Goal: Contribute content: Contribute content

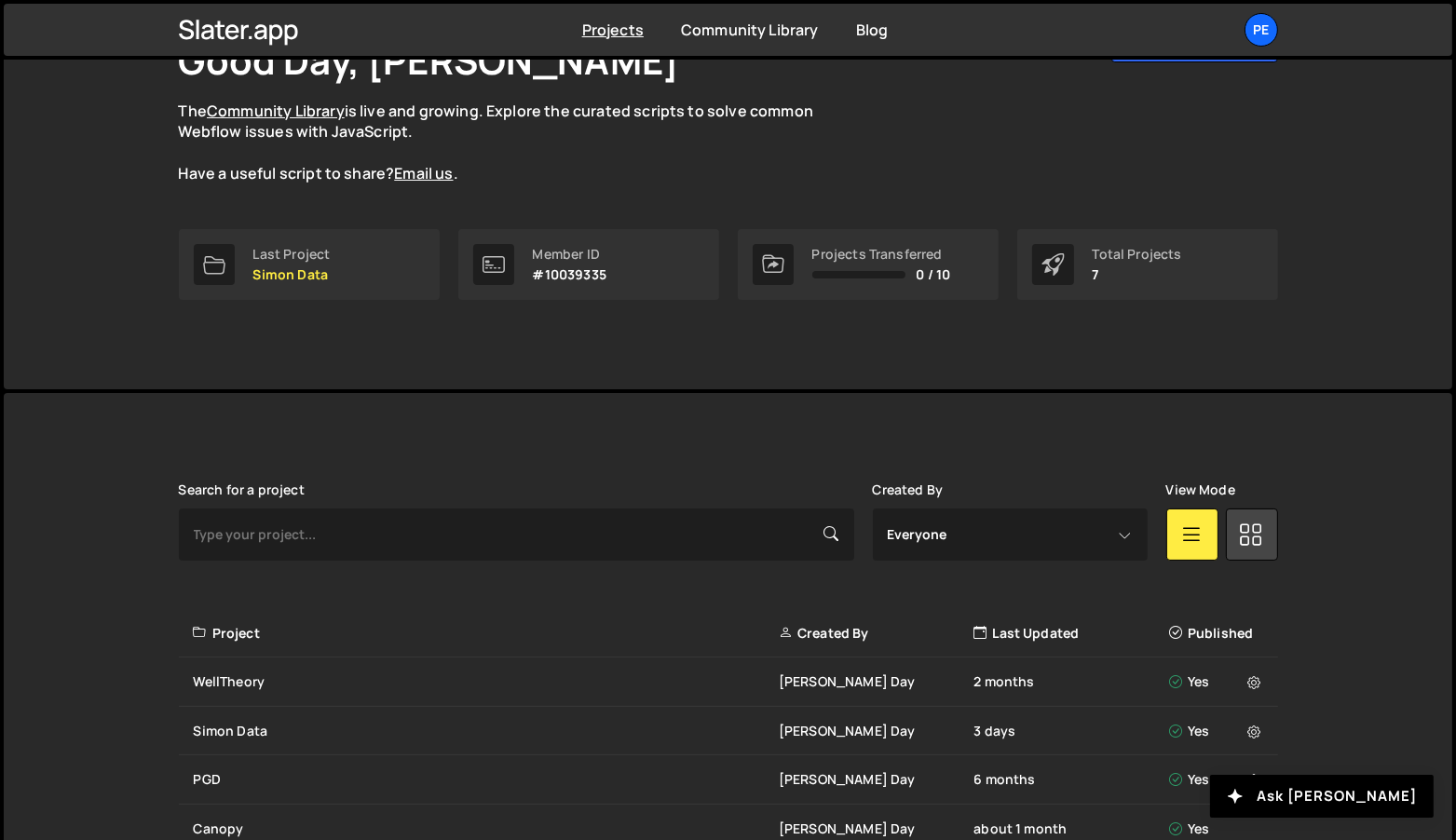
scroll to position [396, 0]
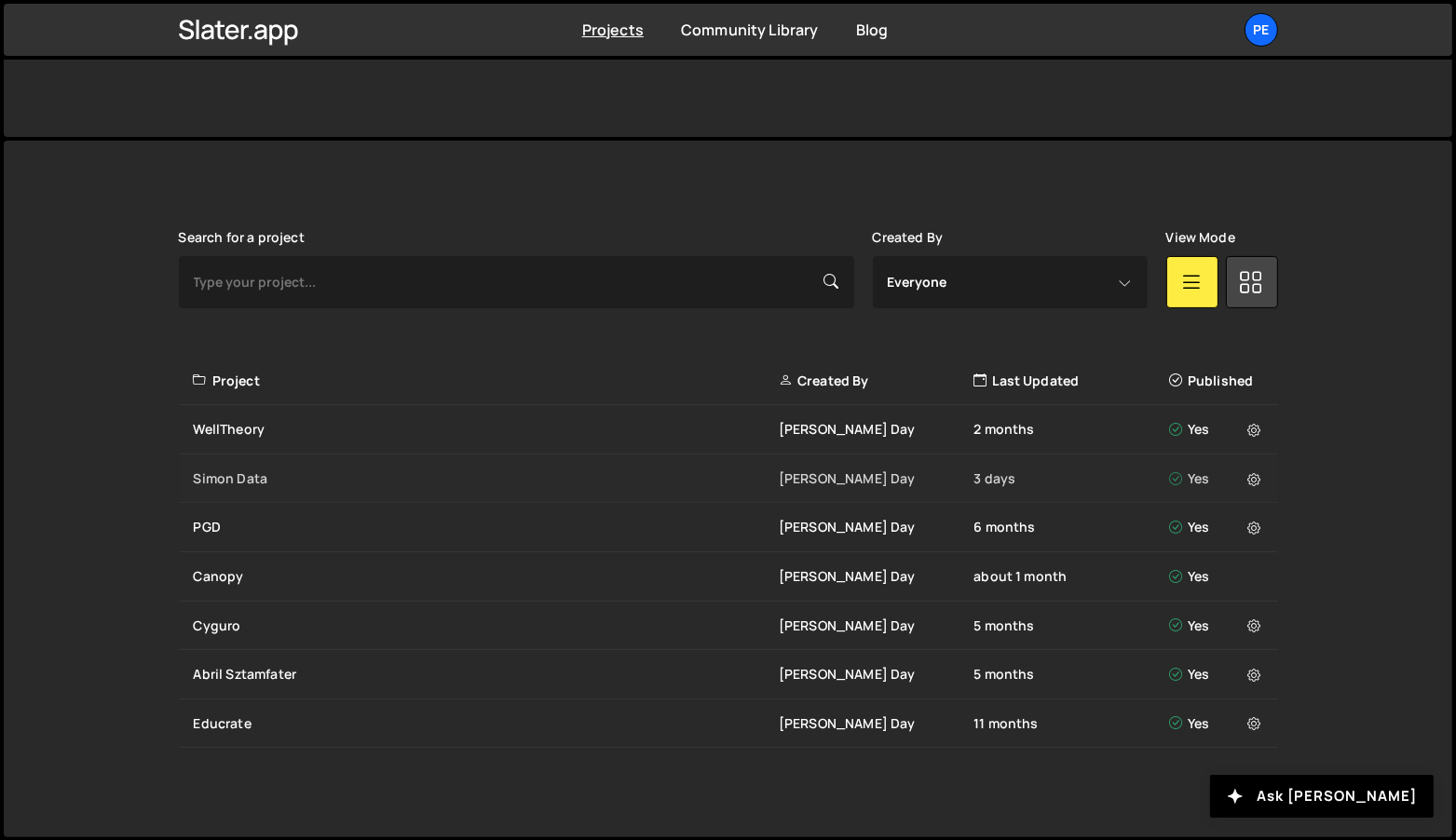
click at [252, 487] on div "Simon Data [PERSON_NAME] Day 3 days Yes" at bounding box center [729, 479] width 1099 height 49
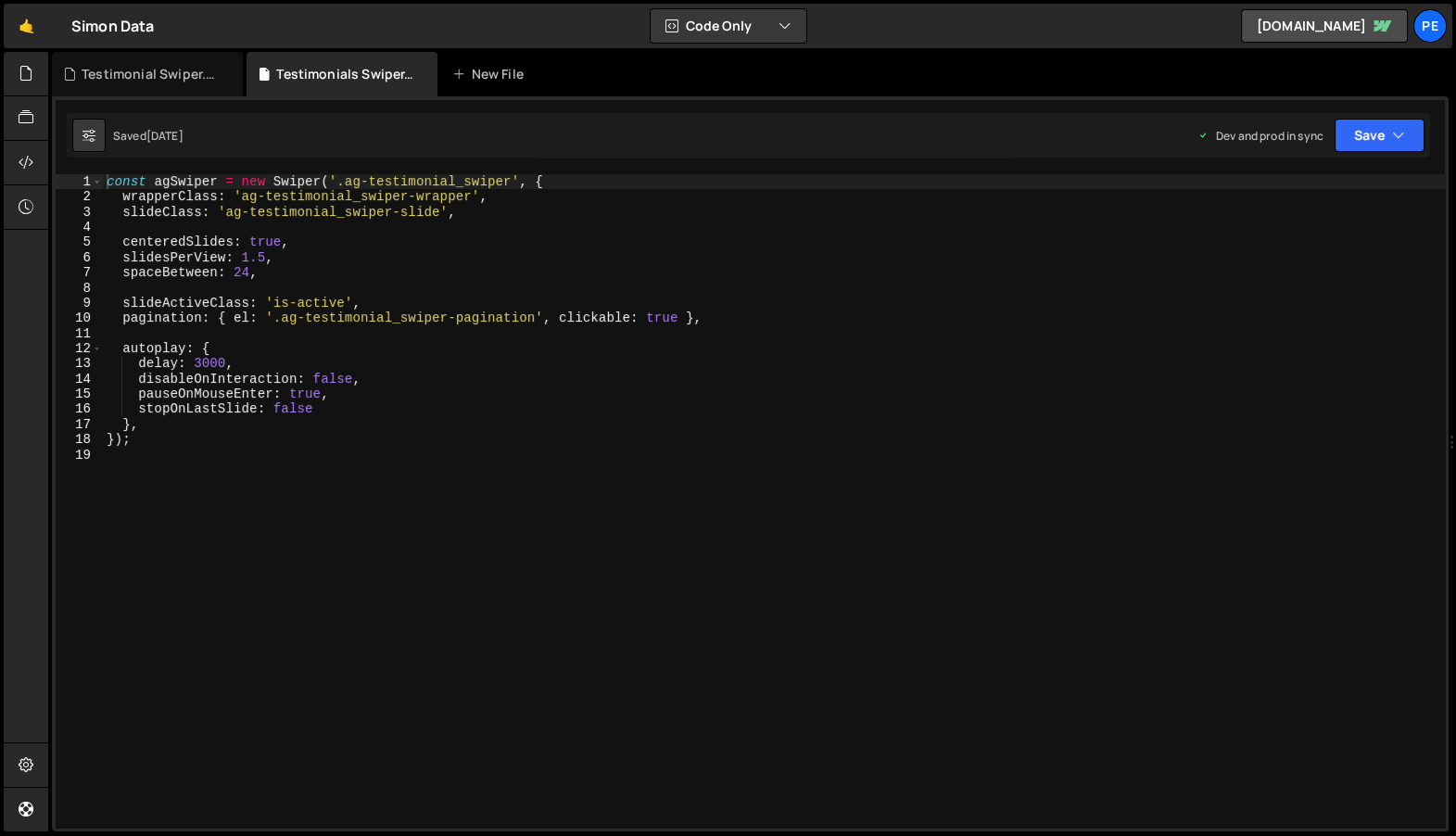
scroll to position [609, 0]
click at [492, 449] on div "const agSwiper = new Swiper ( '.ag-testimonial_swiper' , { wrapperClass : 'ag-t…" at bounding box center [774, 517] width 1343 height 685
click at [30, 74] on icon at bounding box center [25, 72] width 14 height 20
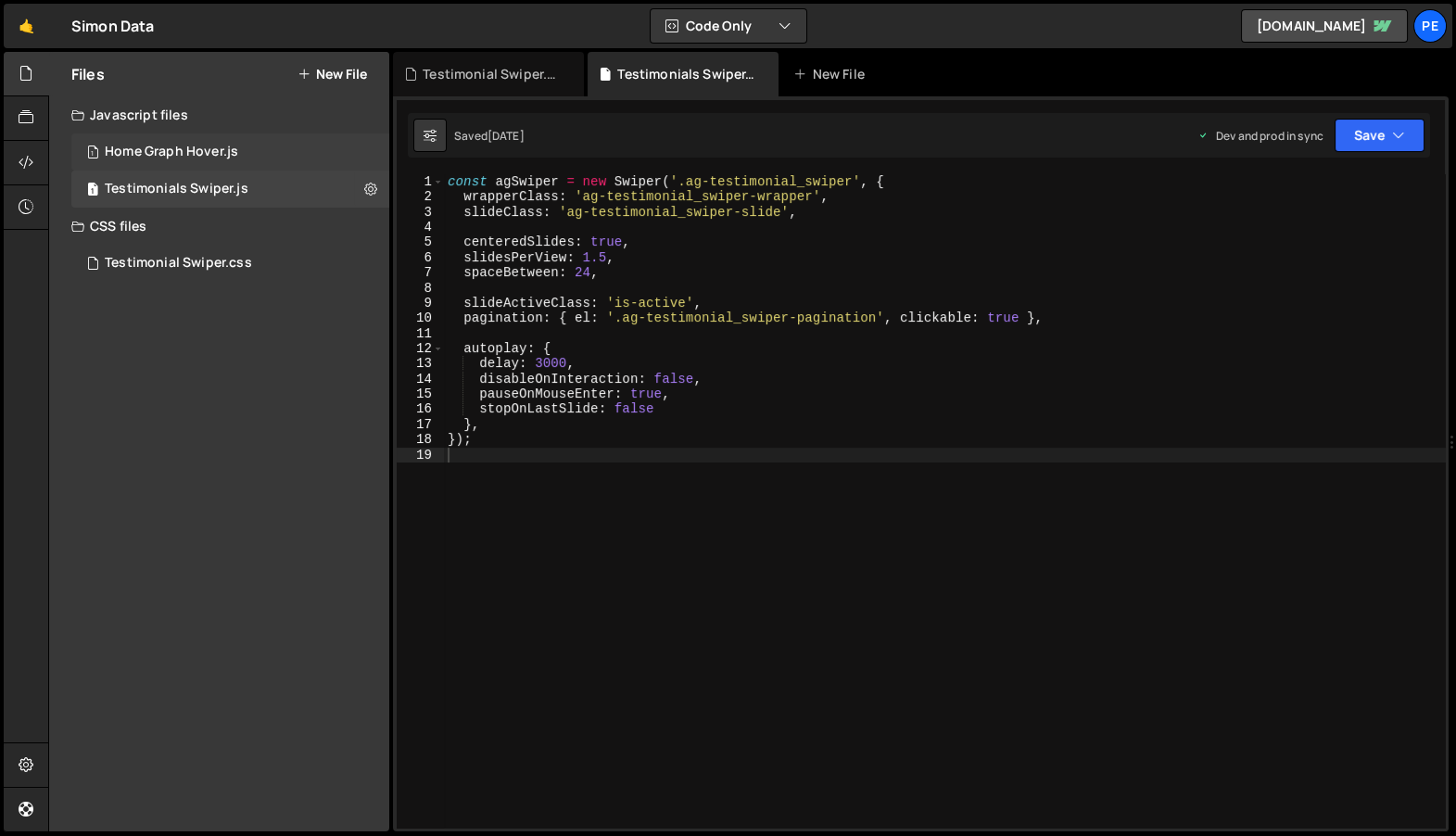
click at [211, 164] on div "1 Home Graph Hover.js 0" at bounding box center [230, 151] width 318 height 37
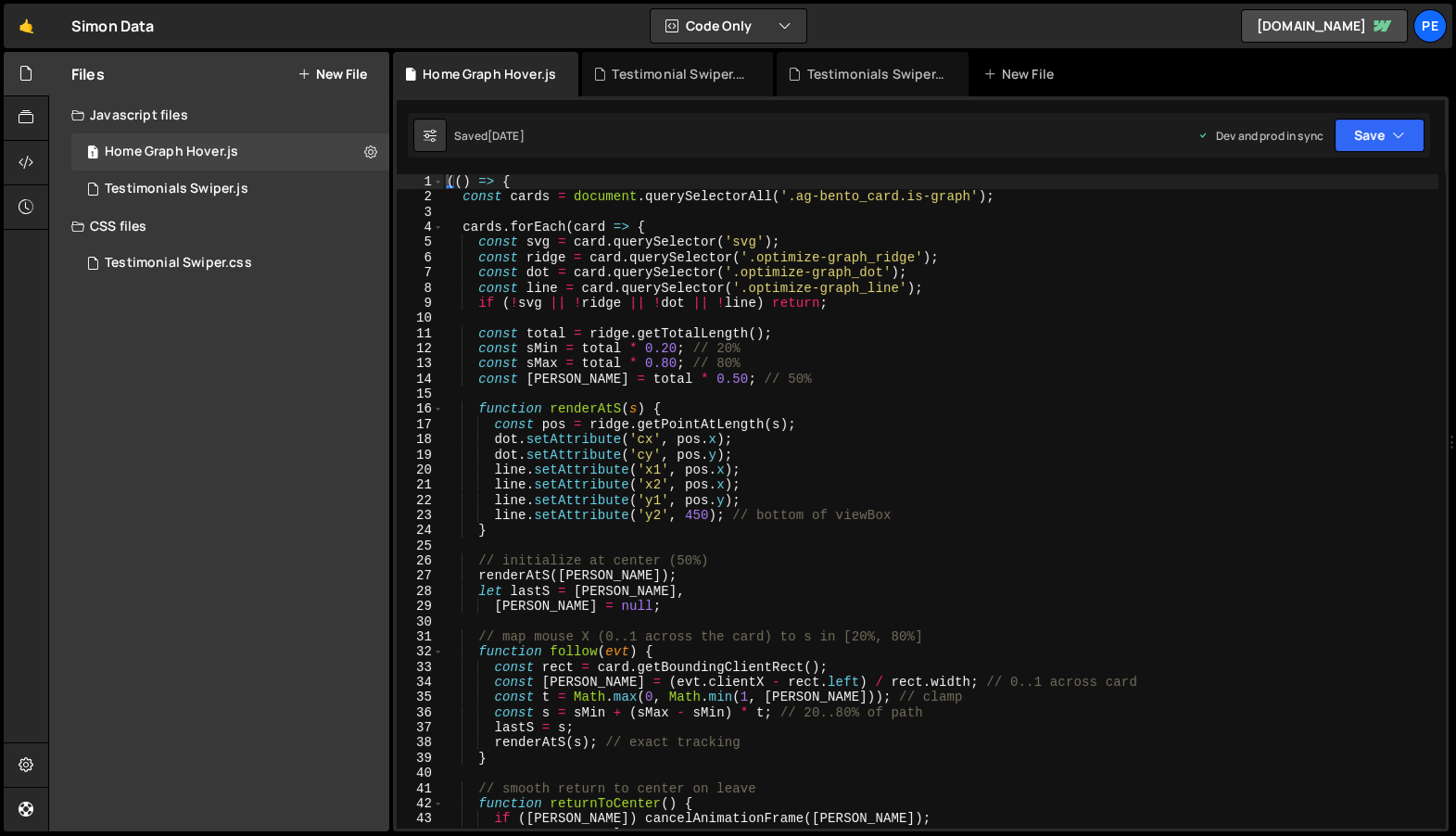
click at [650, 340] on div "(( ) => { const cards = document . querySelectorAll ( '.ag-bento_card.is-graph'…" at bounding box center [940, 517] width 995 height 685
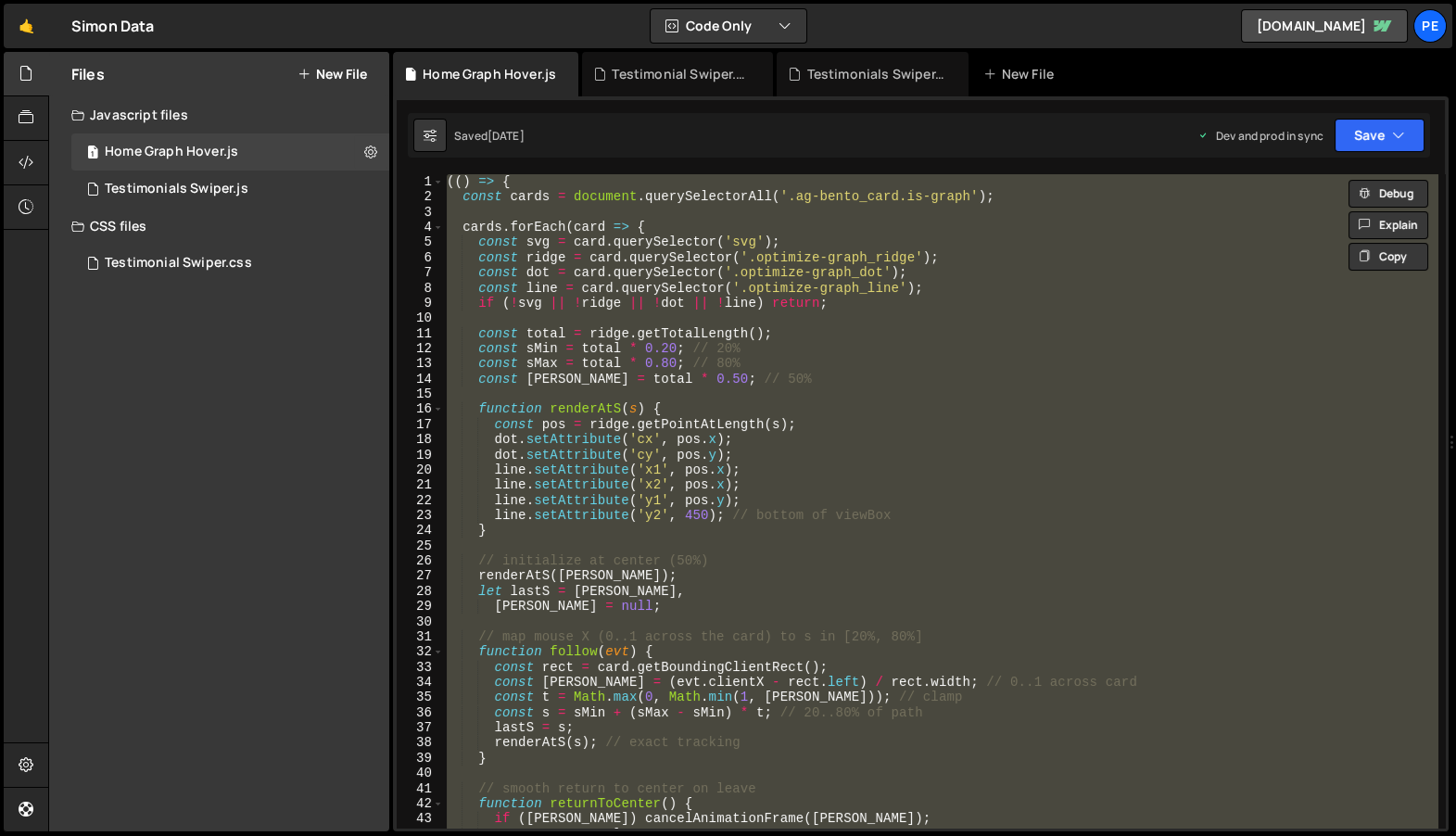
click at [736, 480] on div "(( ) => { const cards = document . querySelectorAll ( '.ag-bento_card.is-graph'…" at bounding box center [939, 501] width 994 height 654
type textarea "line.setAttribute('x2', pos.x);"
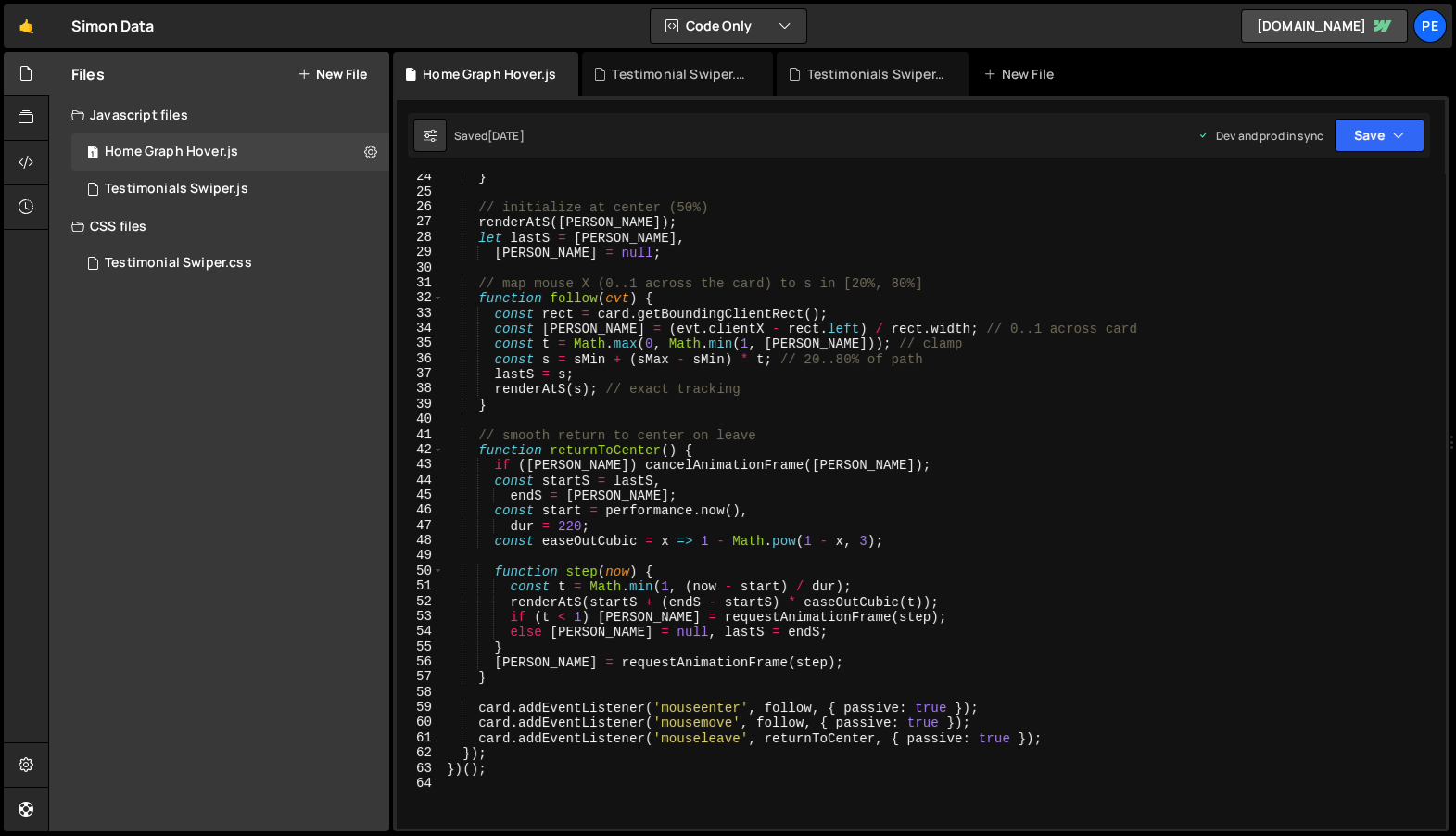
scroll to position [634, 0]
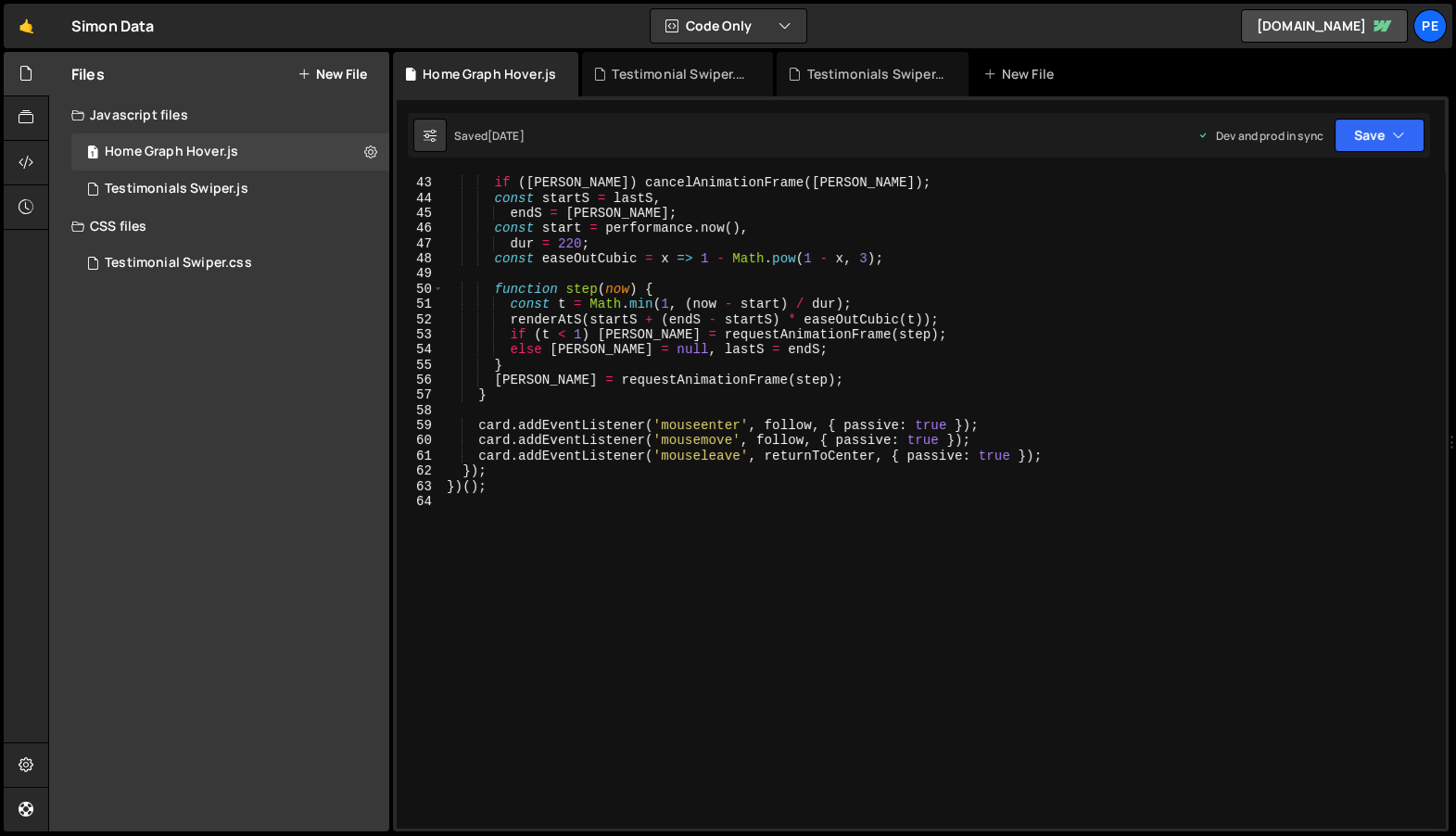
click at [321, 78] on button "New File" at bounding box center [333, 73] width 69 height 14
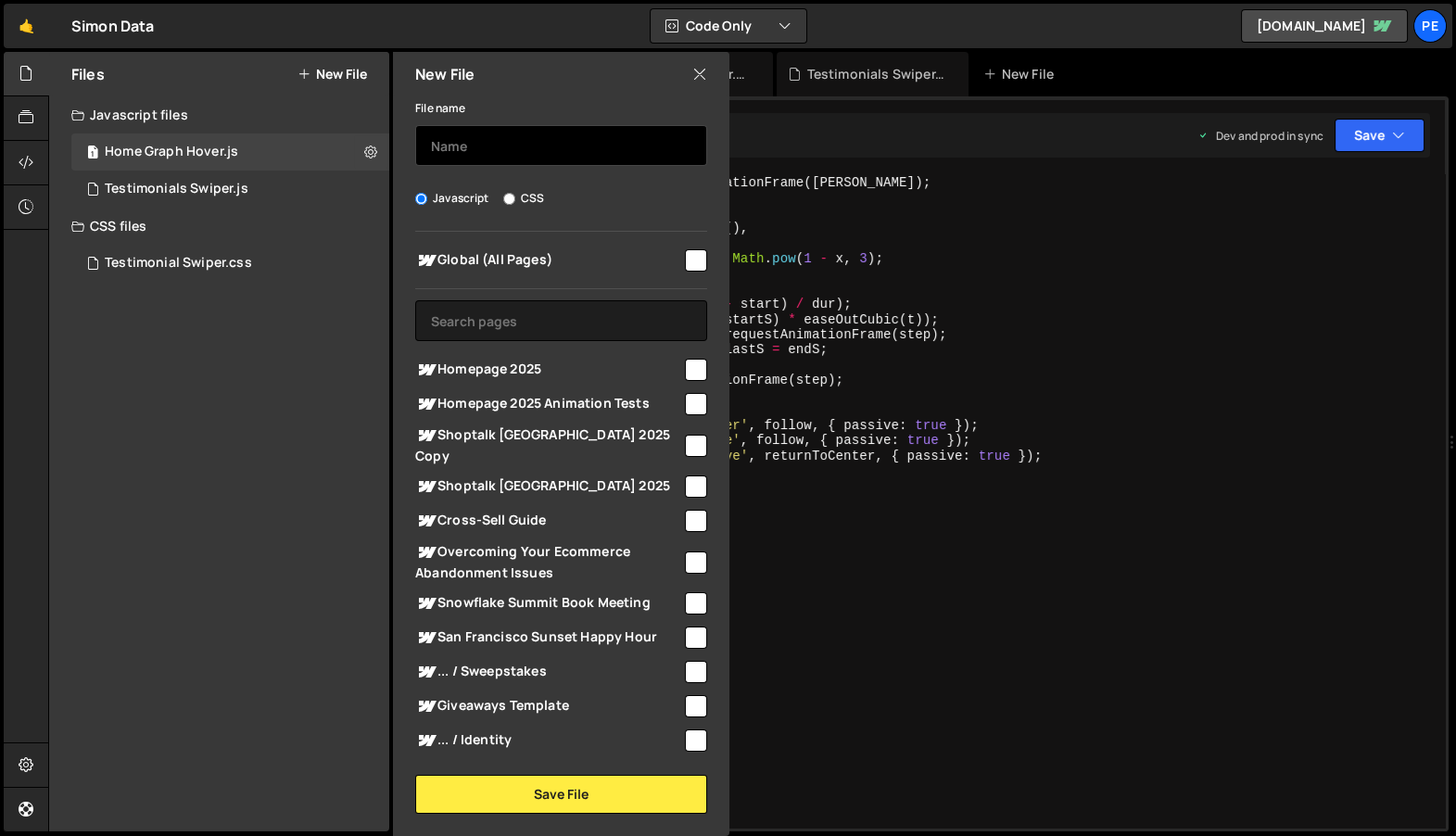
click at [475, 147] on input "text" at bounding box center [561, 146] width 292 height 40
type input "Hom"
type input "AG Primary Button"
click at [688, 356] on div at bounding box center [694, 368] width 25 height 25
click at [695, 356] on div at bounding box center [694, 368] width 25 height 25
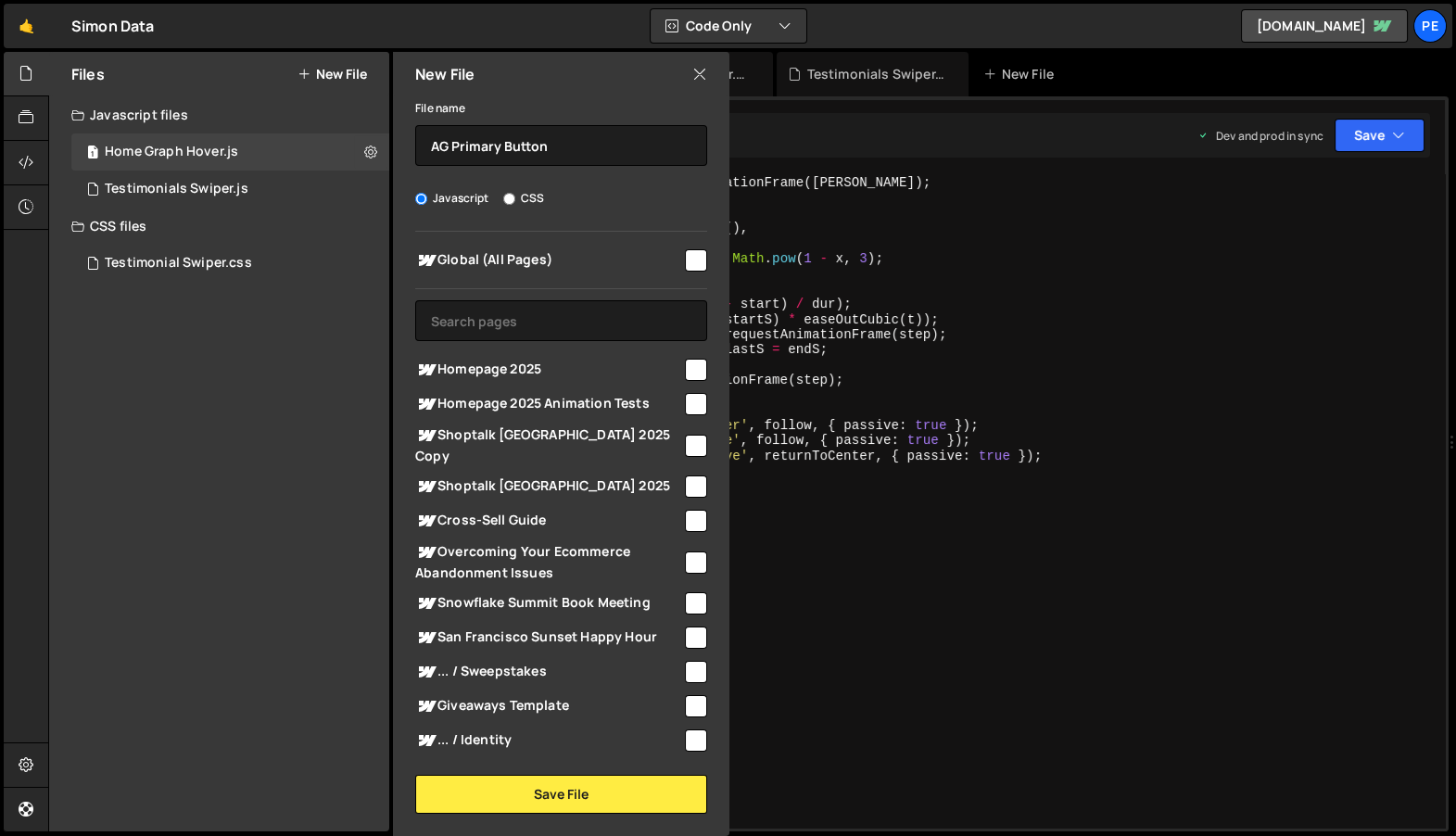
click at [695, 361] on input "checkbox" at bounding box center [695, 369] width 22 height 22
checkbox input "true"
click at [574, 814] on div "New File File name AG Primary Button Javascript CSS Global (All Pages)" at bounding box center [559, 444] width 340 height 784
click at [578, 798] on button "Save File" at bounding box center [561, 795] width 292 height 39
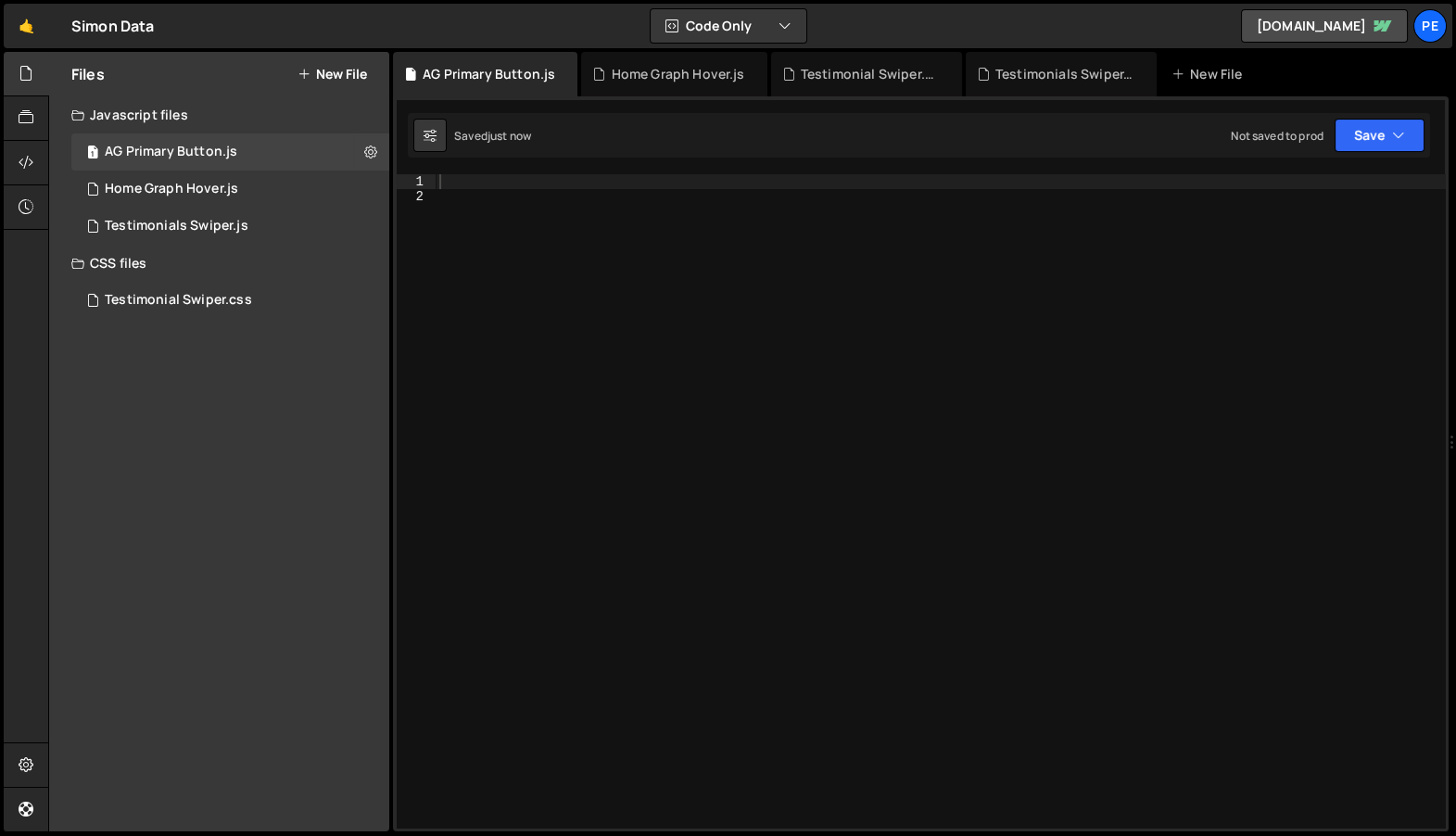
click at [755, 661] on div at bounding box center [941, 517] width 1011 height 685
paste textarea "</script>"
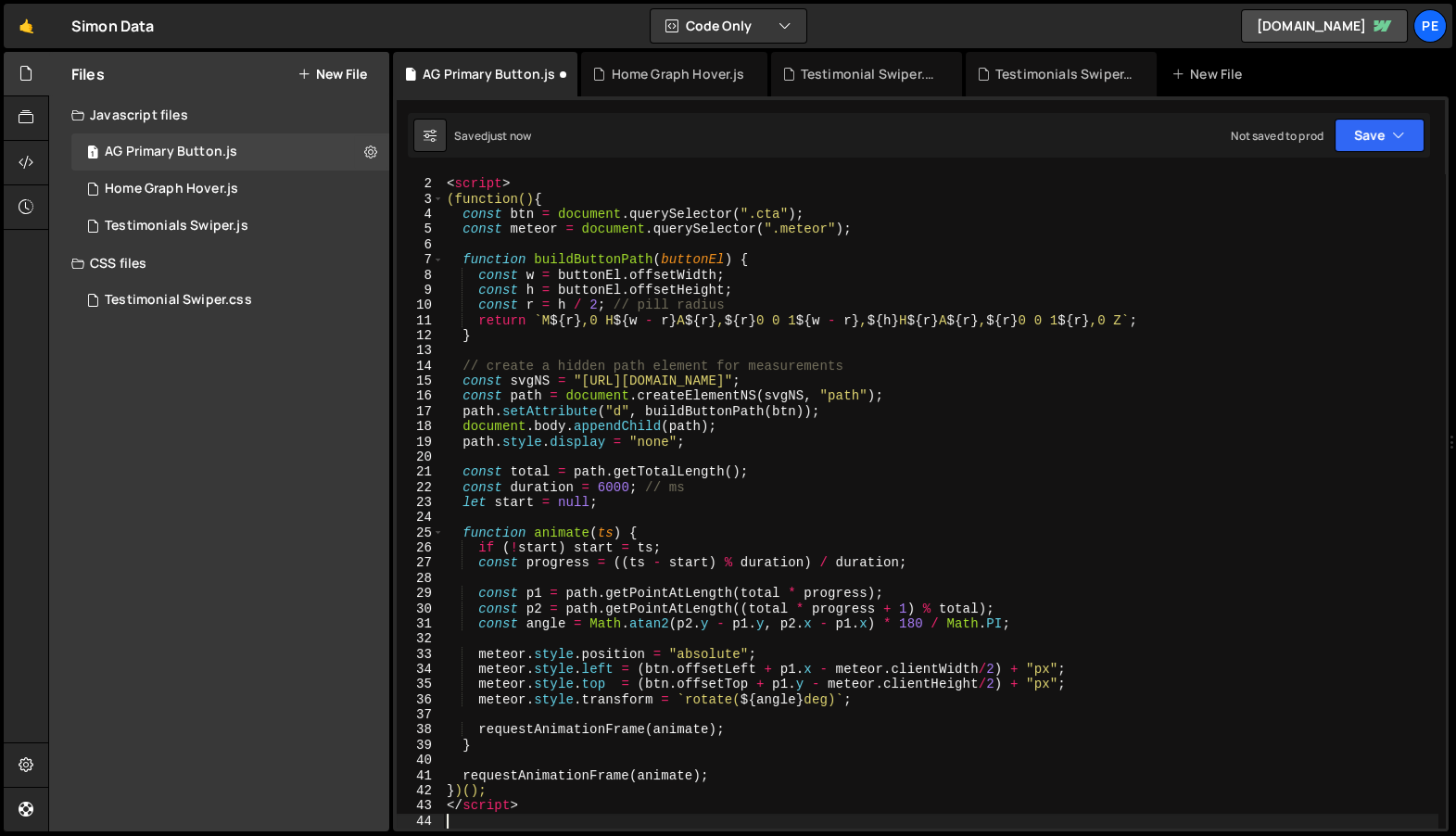
type textarea "</script>"
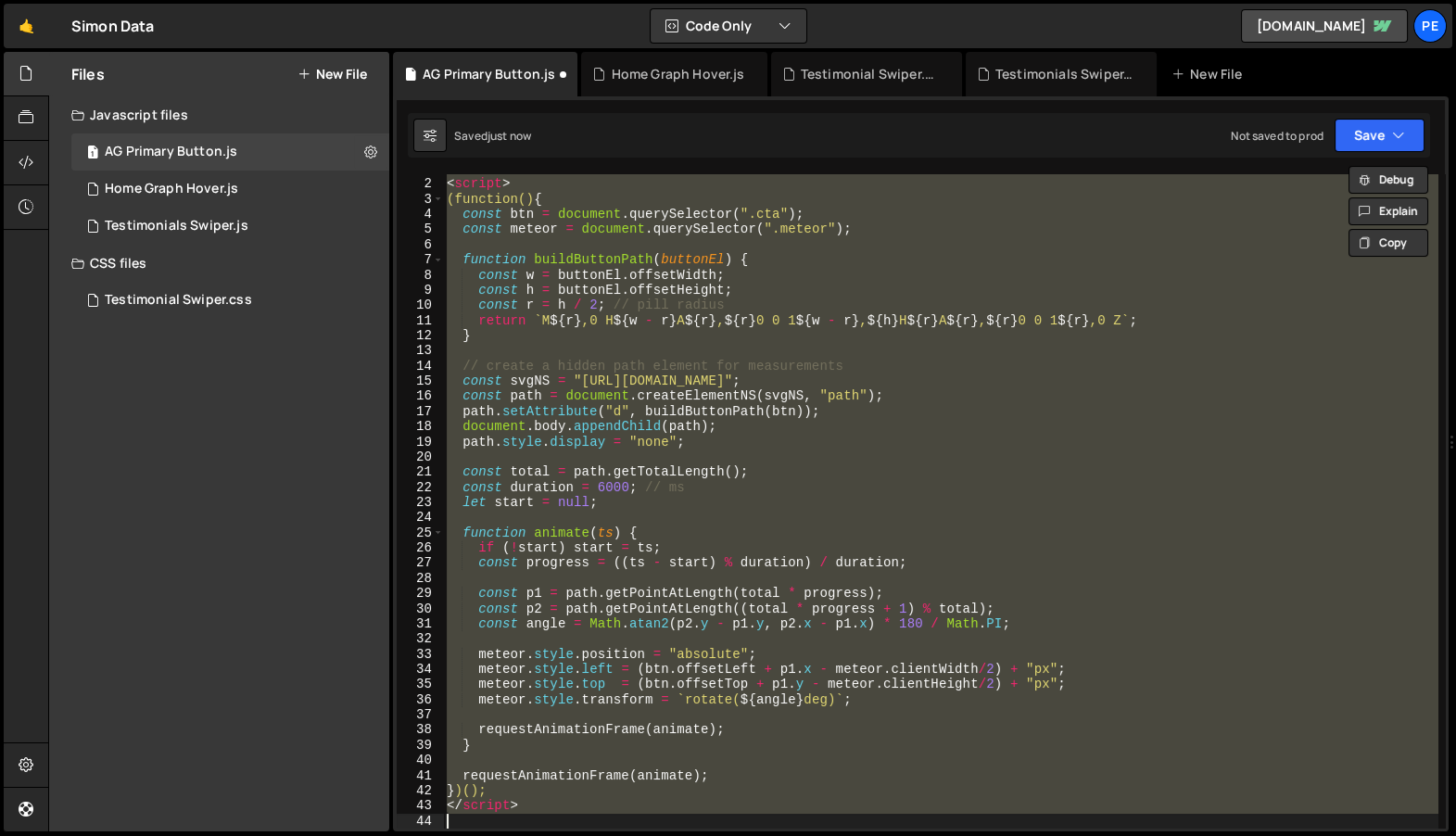
paste textarea
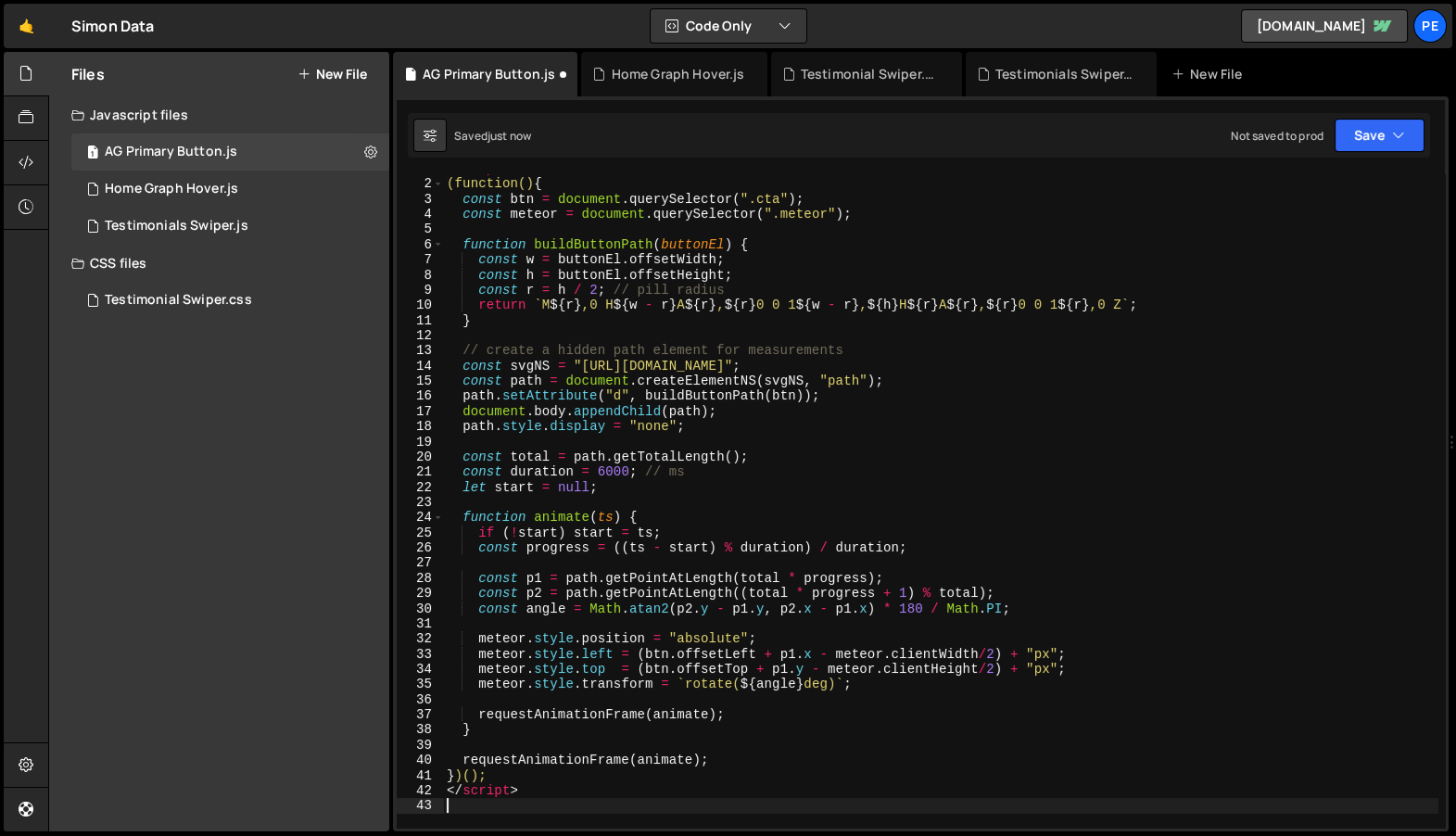
type textarea "</script>"
type textarea "<script>"
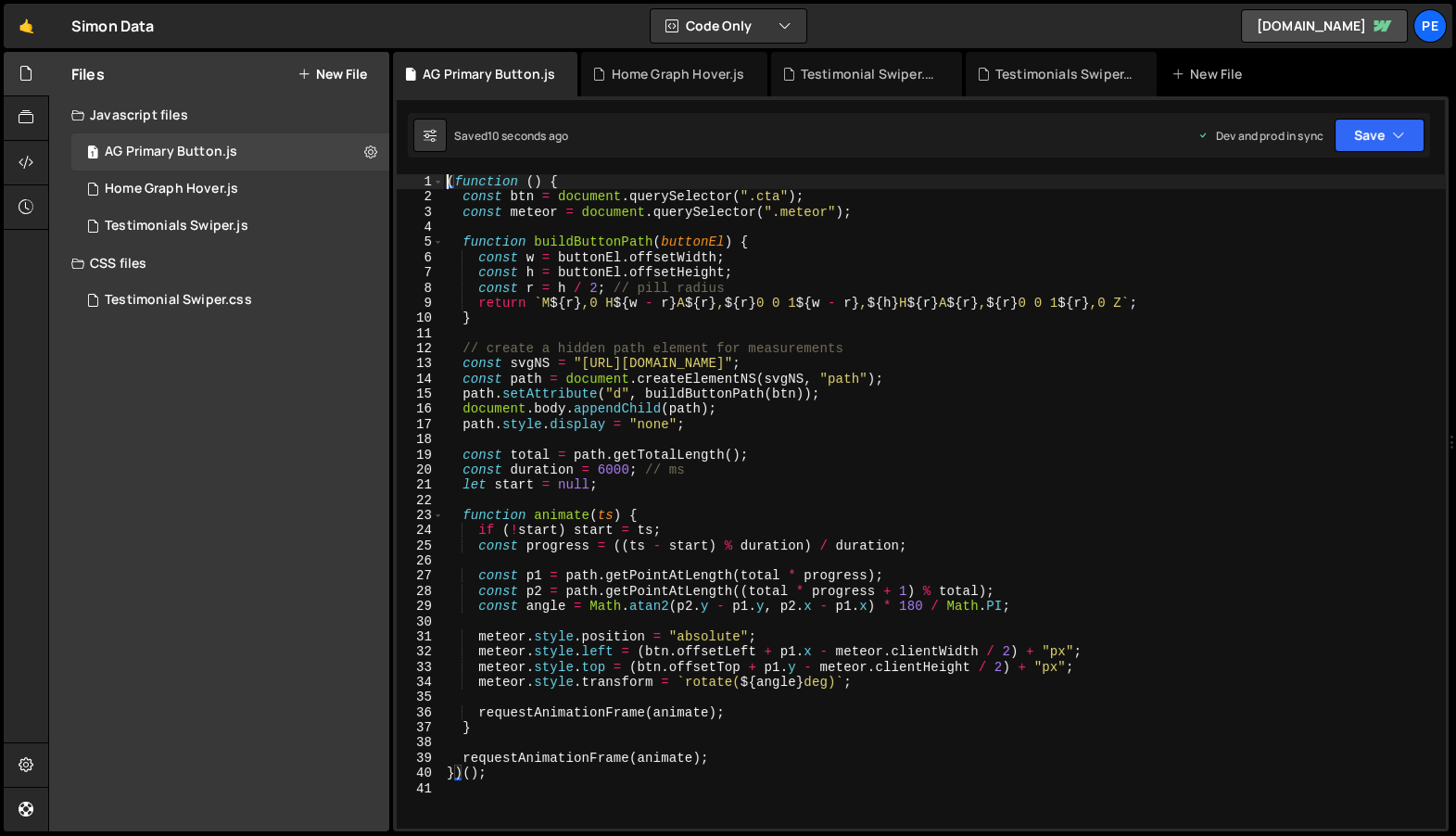
click at [775, 201] on div "( function ( ) { const btn = document . querySelector ( ".cta" ) ; const meteor…" at bounding box center [944, 513] width 1003 height 678
paste textarea
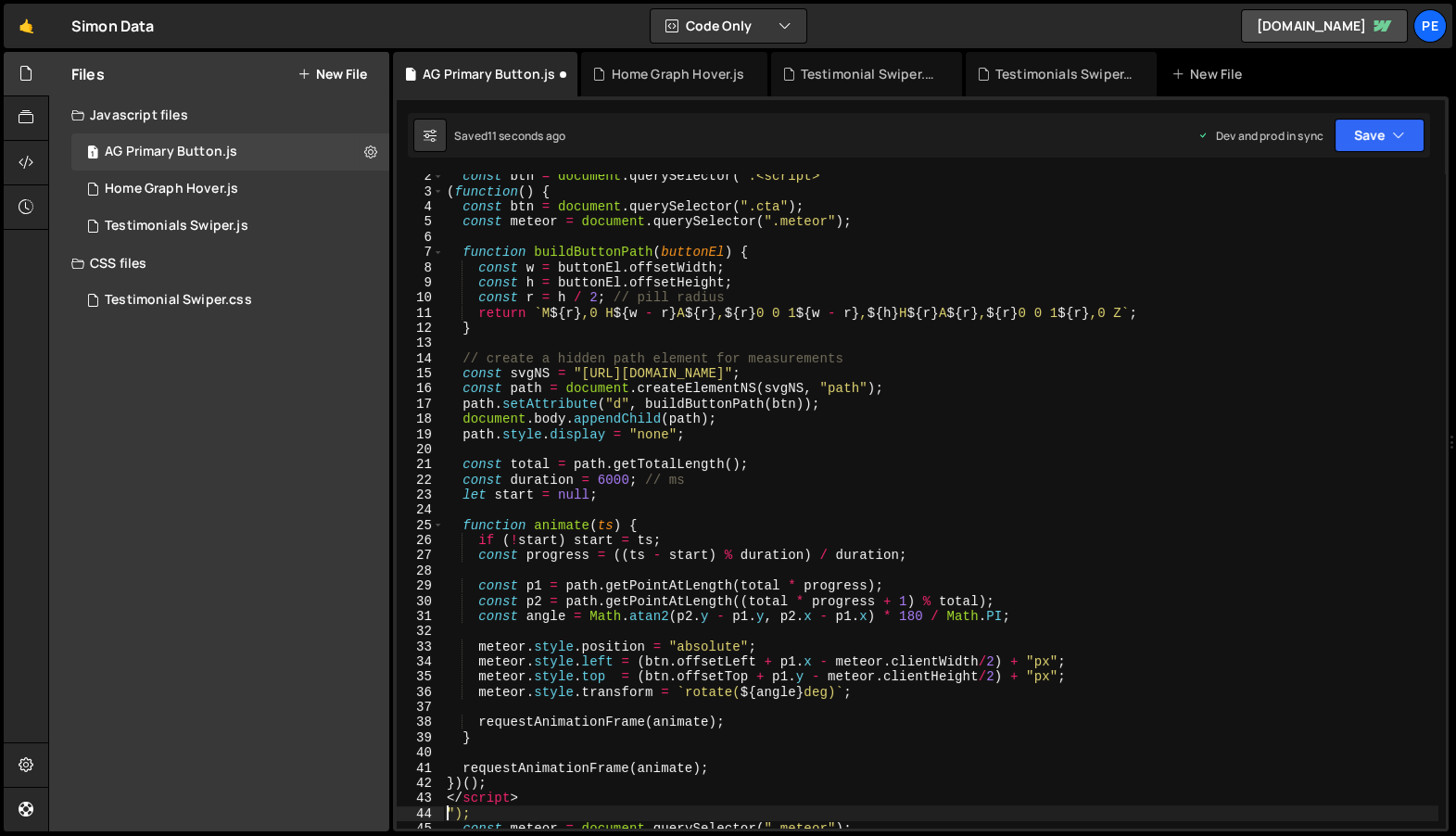
scroll to position [14, 0]
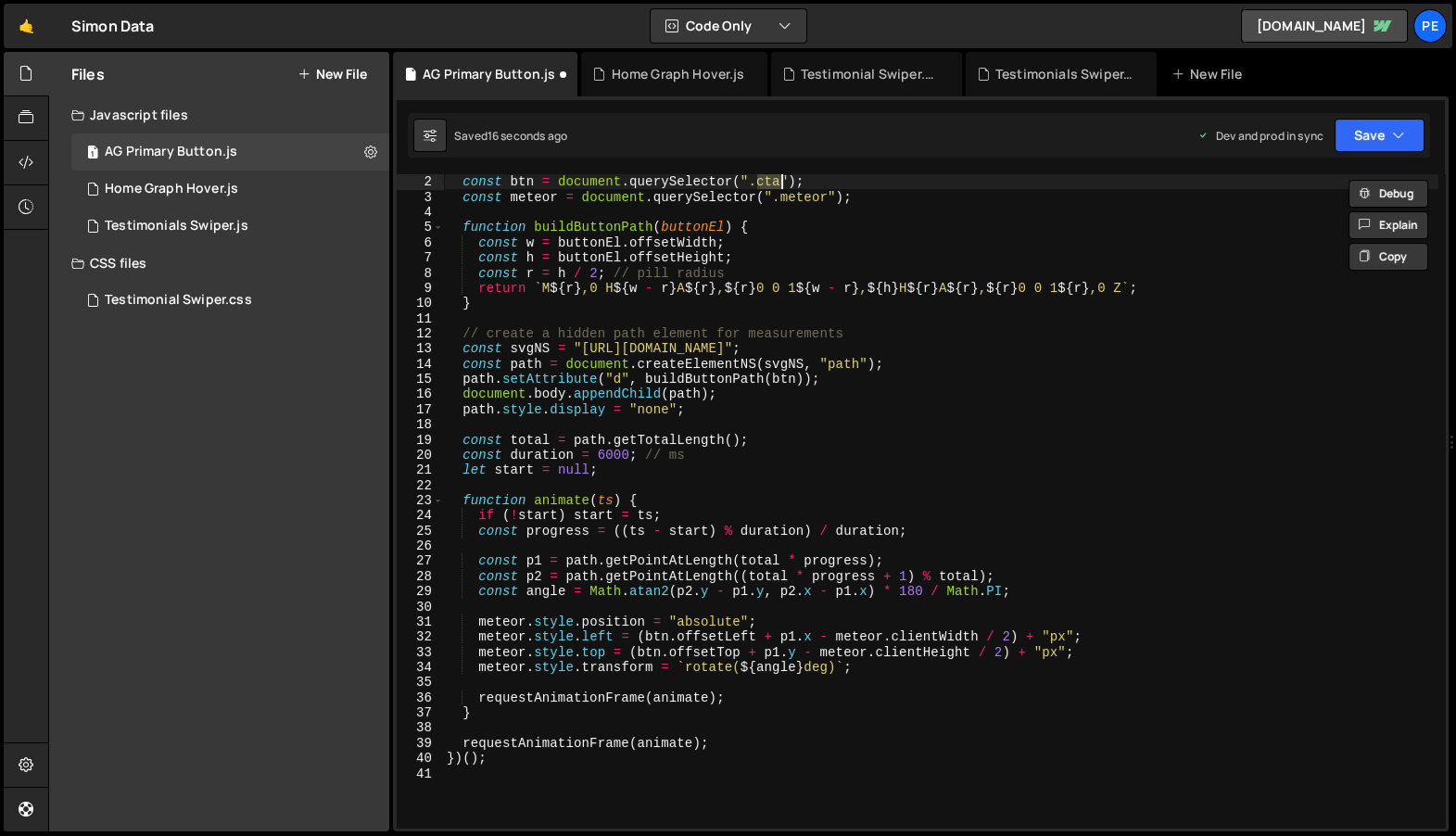
paste textarea "ag-button_primary"
click at [833, 202] on div "const btn = document . querySelector ( ".ag-button_primary" ) ; const meteor = …" at bounding box center [940, 517] width 995 height 685
click at [891, 335] on div "const btn = document . querySelector ( ".ag-button_primary" ) ; const meteor = …" at bounding box center [940, 517] width 995 height 685
click at [598, 621] on div "const btn = document . querySelector ( ".ag-button_primary" ) ; const meteor = …" at bounding box center [940, 517] width 995 height 685
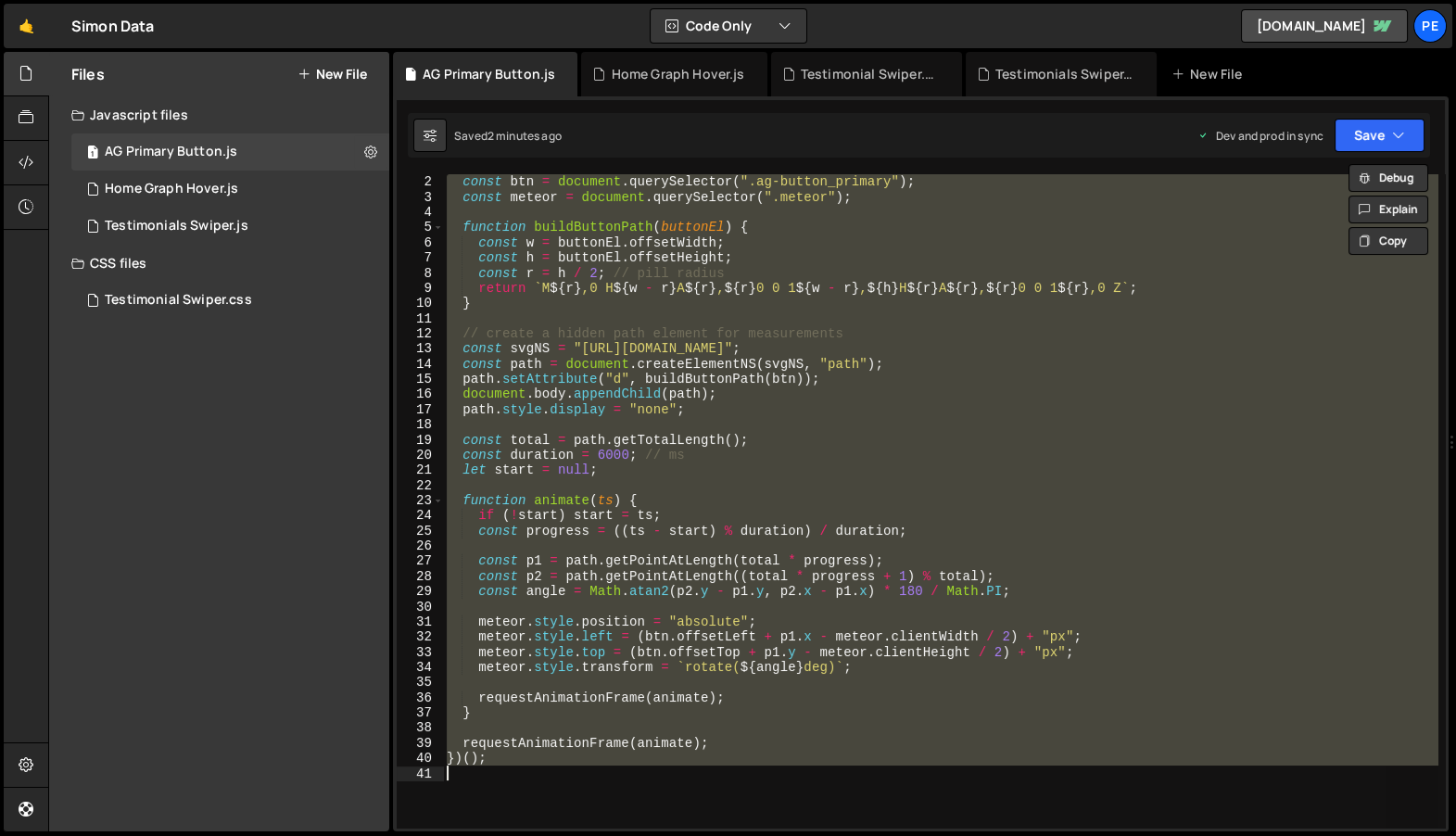
click at [740, 347] on div "const btn = document . querySelector ( ".ag-button_primary" ) ; const meteor = …" at bounding box center [939, 501] width 994 height 654
type textarea "const svgNS = "[URL][DOMAIN_NAME]";"
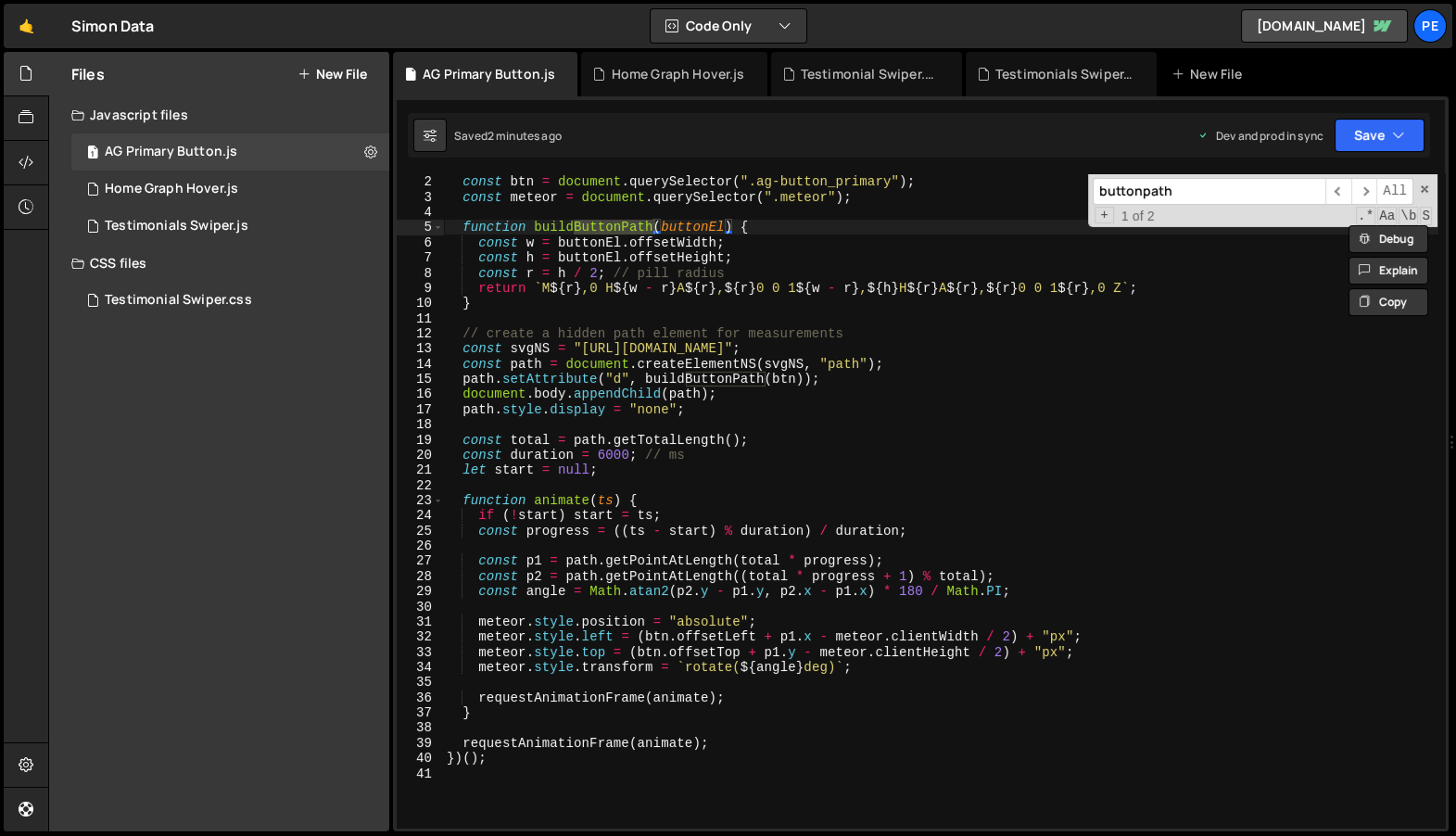
type input "buttonpath"
click at [981, 506] on div "const btn = document . querySelector ( ".ag-button_primary" ) ; const meteor = …" at bounding box center [940, 517] width 995 height 685
type textarea "})();"
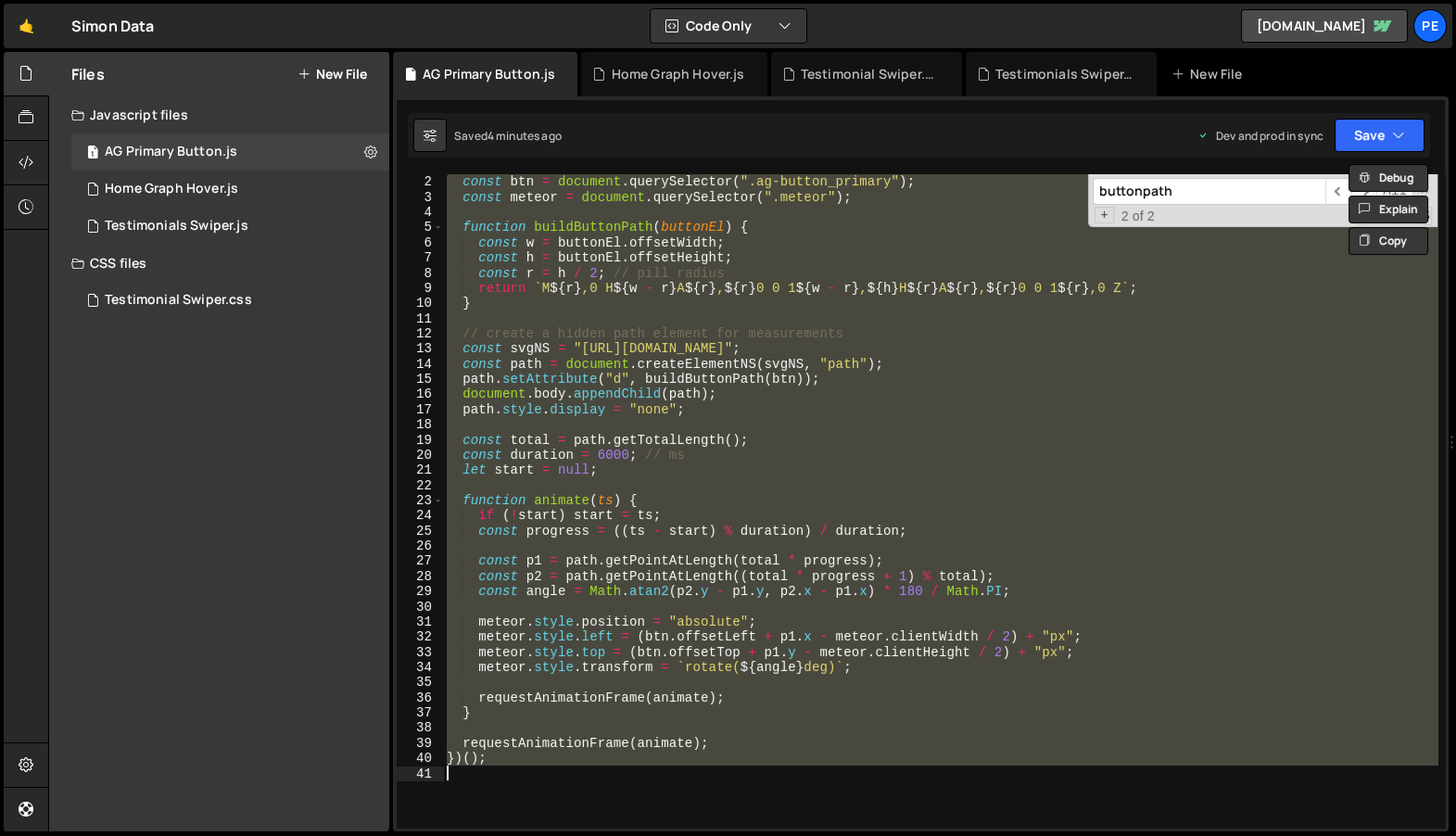
paste textarea
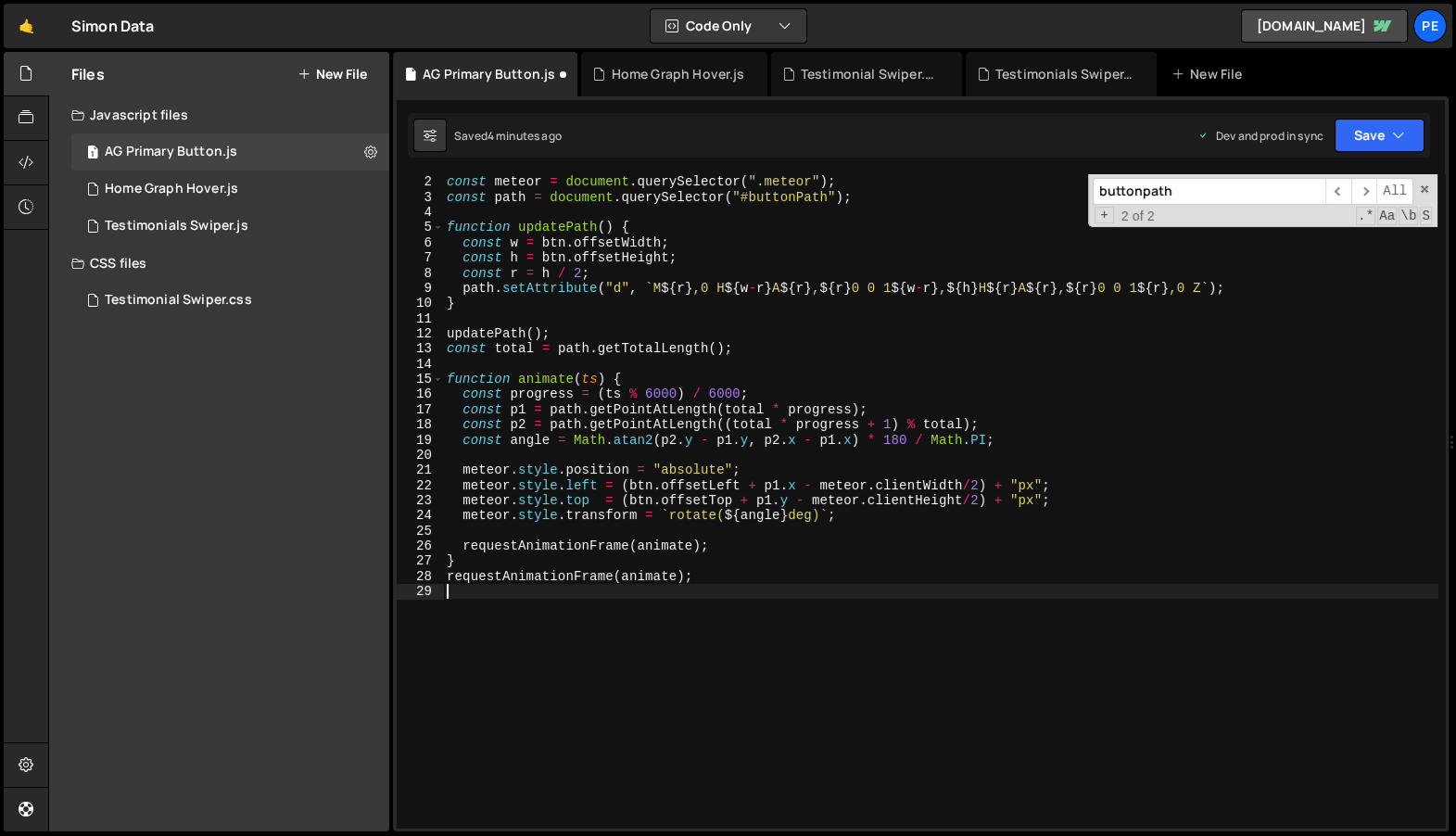
type textarea "})();"
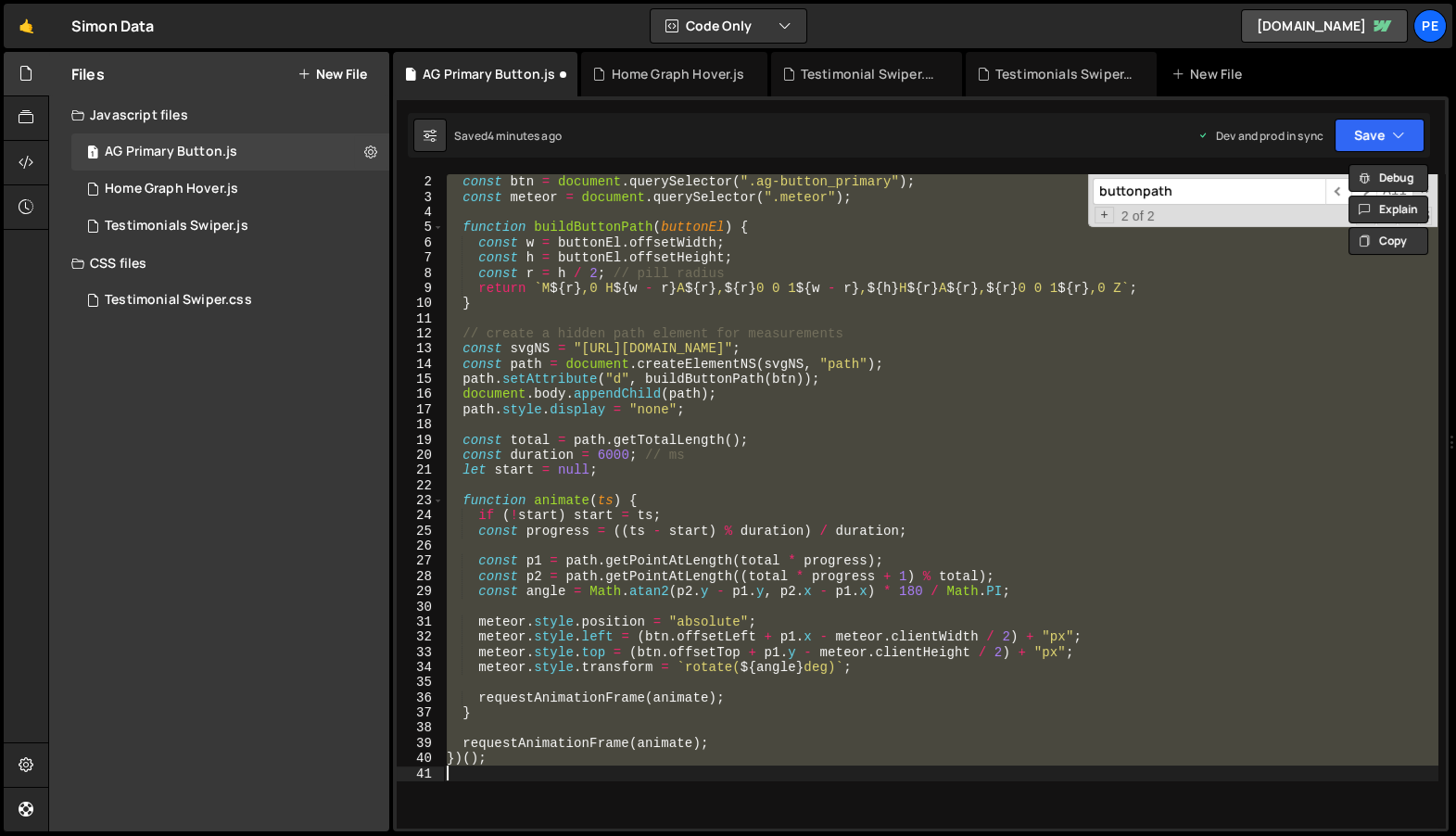
paste textarea
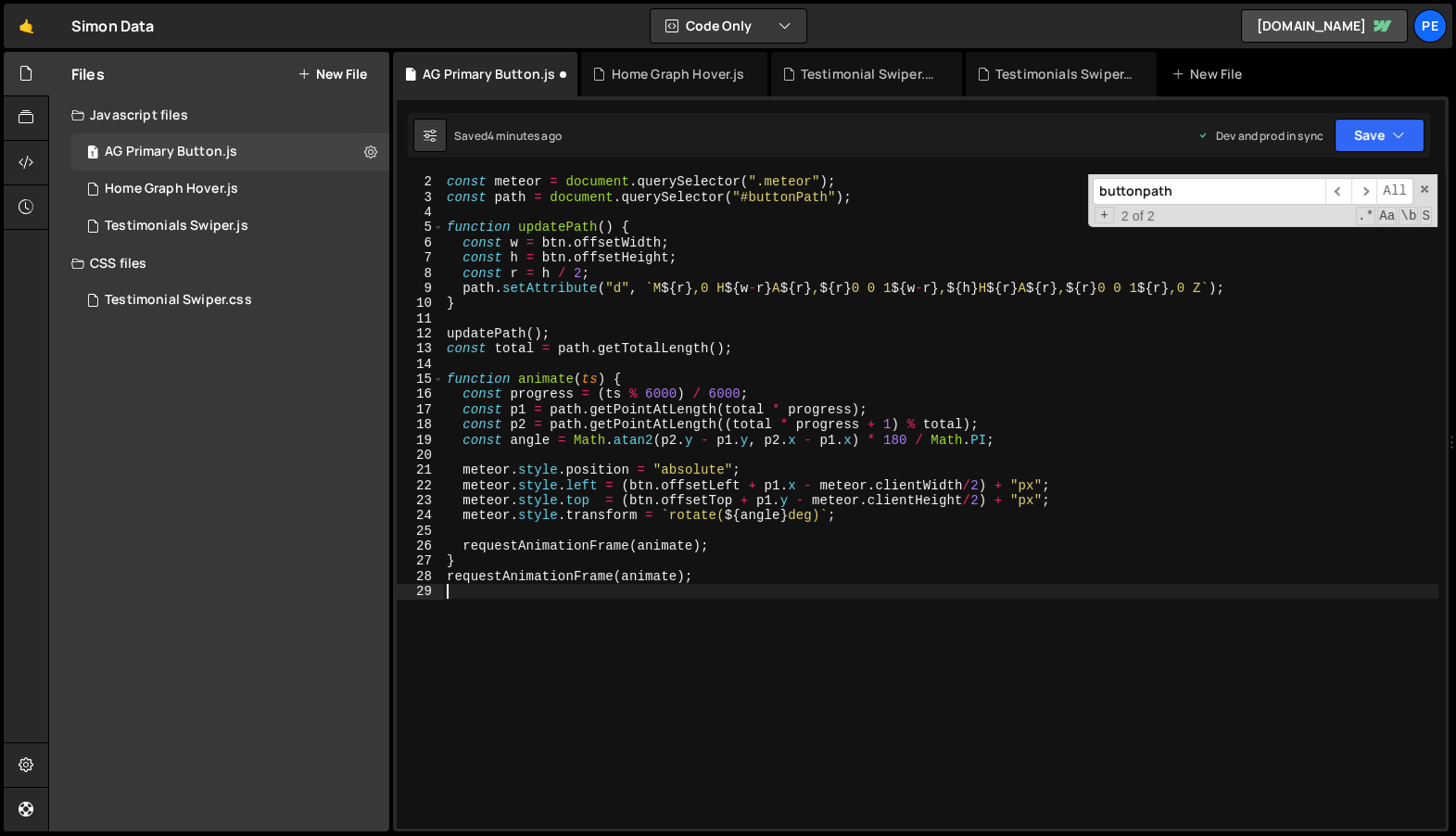
scroll to position [0, 0]
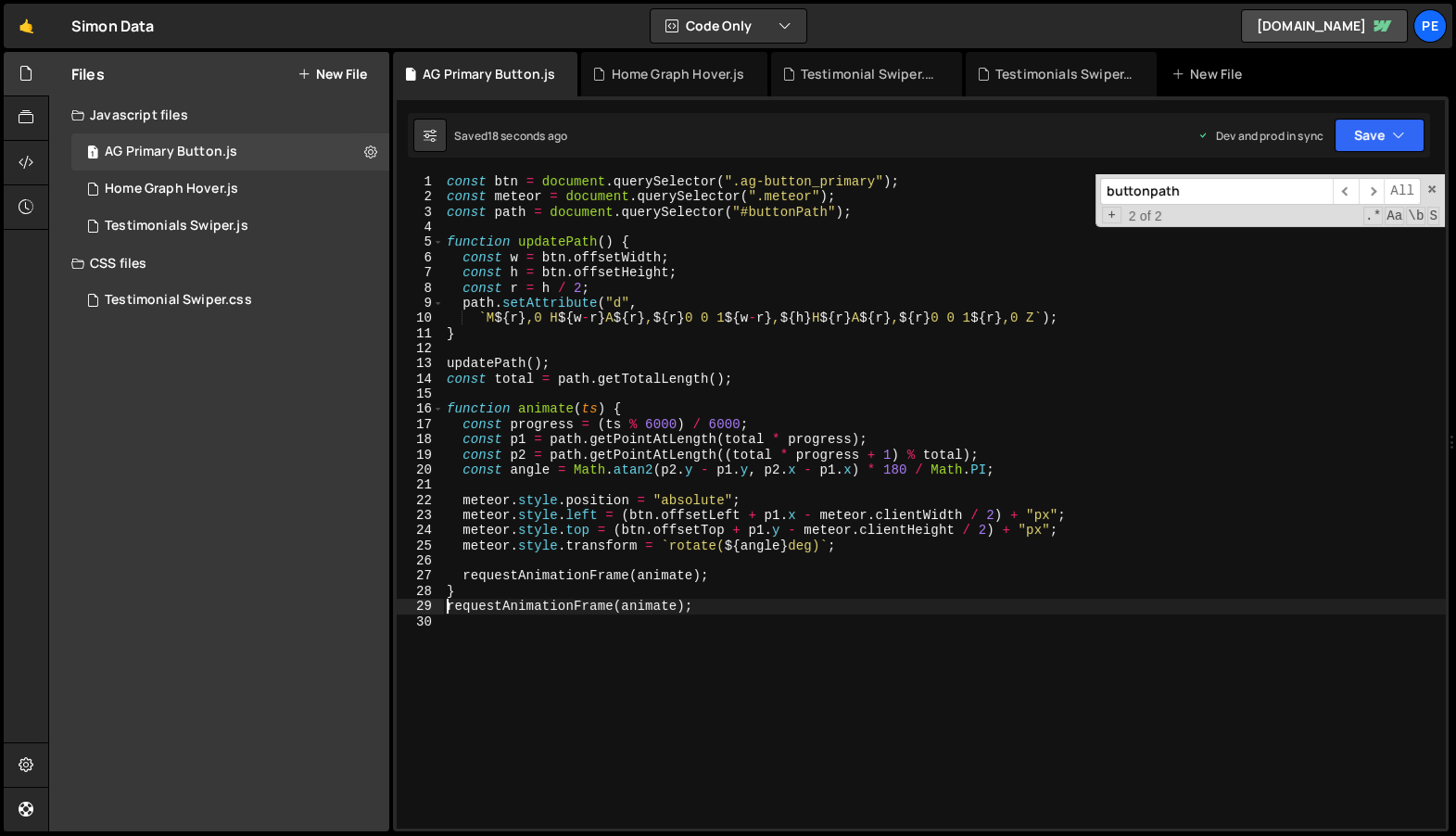
click at [786, 205] on div "const btn = document . querySelector ( ".ag-button_primary" ) ; const meteor = …" at bounding box center [944, 513] width 1003 height 678
click at [776, 198] on div "const btn = document . querySelector ( ".ag-button_primary" ) ; const meteor = …" at bounding box center [944, 513] width 1003 height 678
paste textarea "ag-button_"
click at [1244, 470] on div "const btn = document . querySelector ( ".ag-button_primary" ) ; const meteor = …" at bounding box center [944, 513] width 1003 height 678
type textarea "const angle = Math.atan2(p2.y - p1.y, p2.x - p1.x) * 180 / Math.PI;"
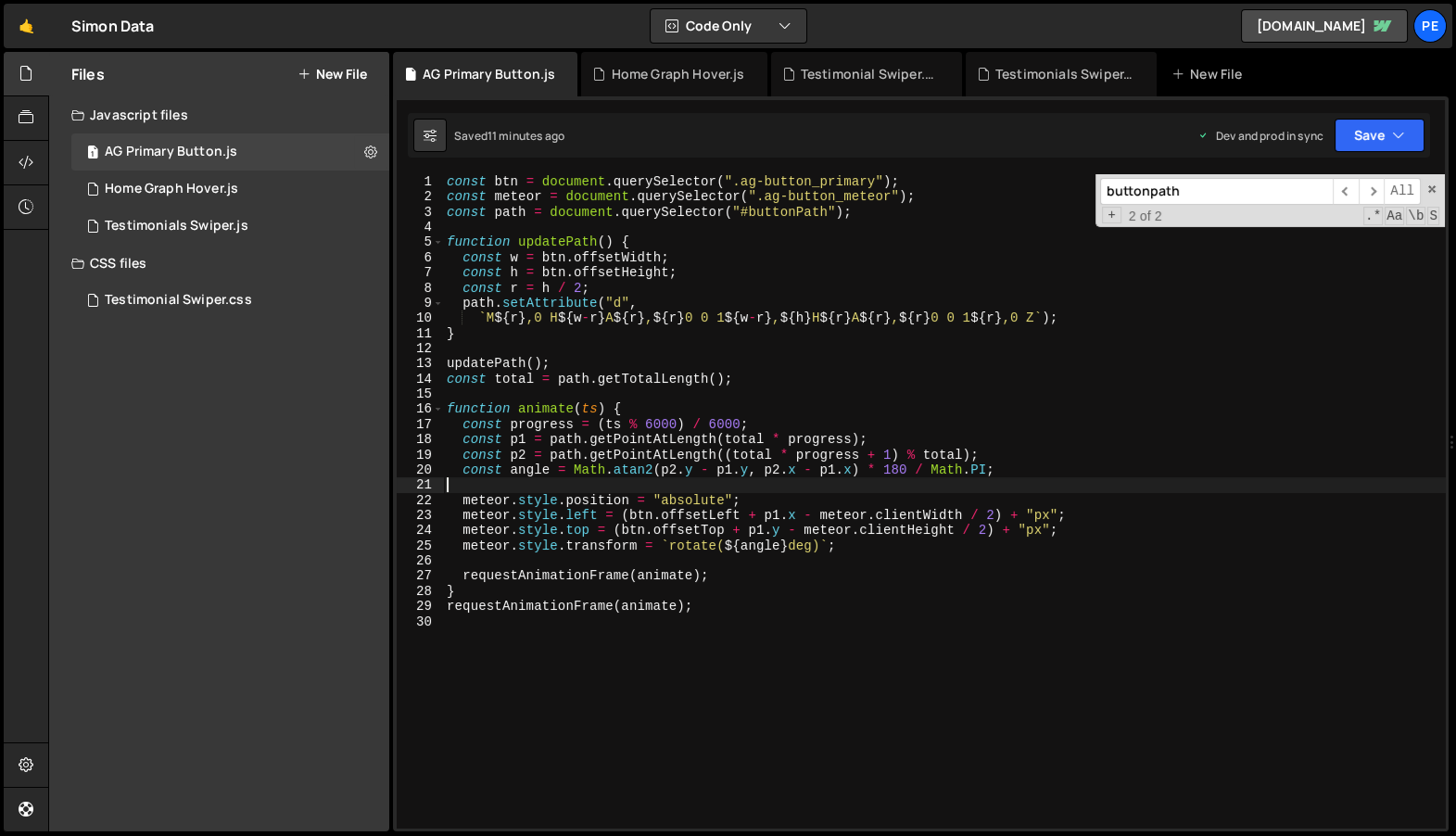
click at [676, 479] on div "const btn = document . querySelector ( ".ag-button_primary" ) ; const meteor = …" at bounding box center [944, 513] width 1003 height 678
click at [710, 540] on div "const btn = document . querySelector ( ".ag-button_primary" ) ; const meteor = …" at bounding box center [944, 513] width 1003 height 678
click at [658, 418] on div "const btn = document . querySelector ( ".ag-button_primary" ) ; const meteor = …" at bounding box center [944, 513] width 1003 height 678
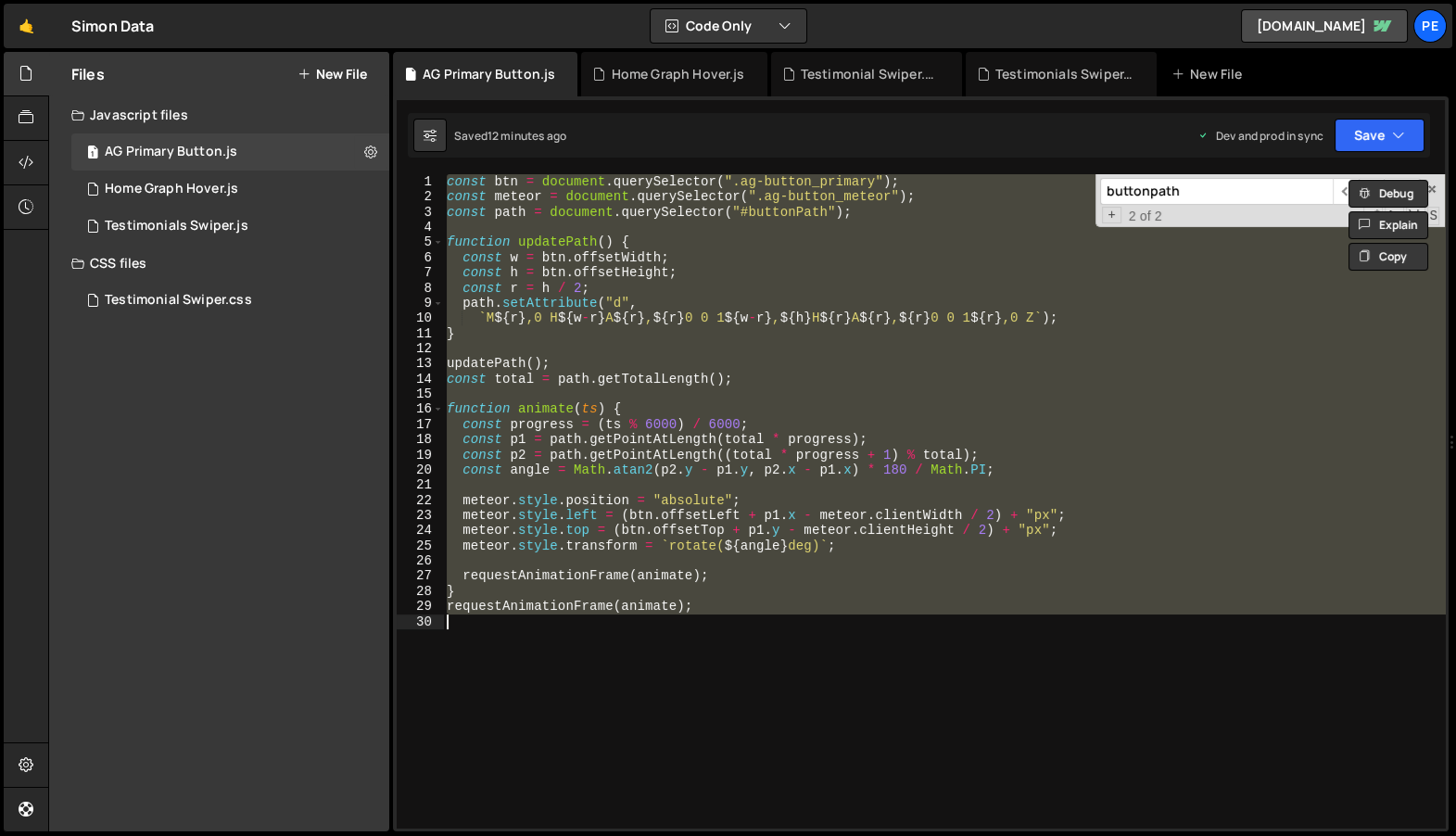
click at [856, 337] on div "const btn = document . querySelector ( ".ag-button_primary" ) ; const meteor = …" at bounding box center [943, 501] width 1002 height 654
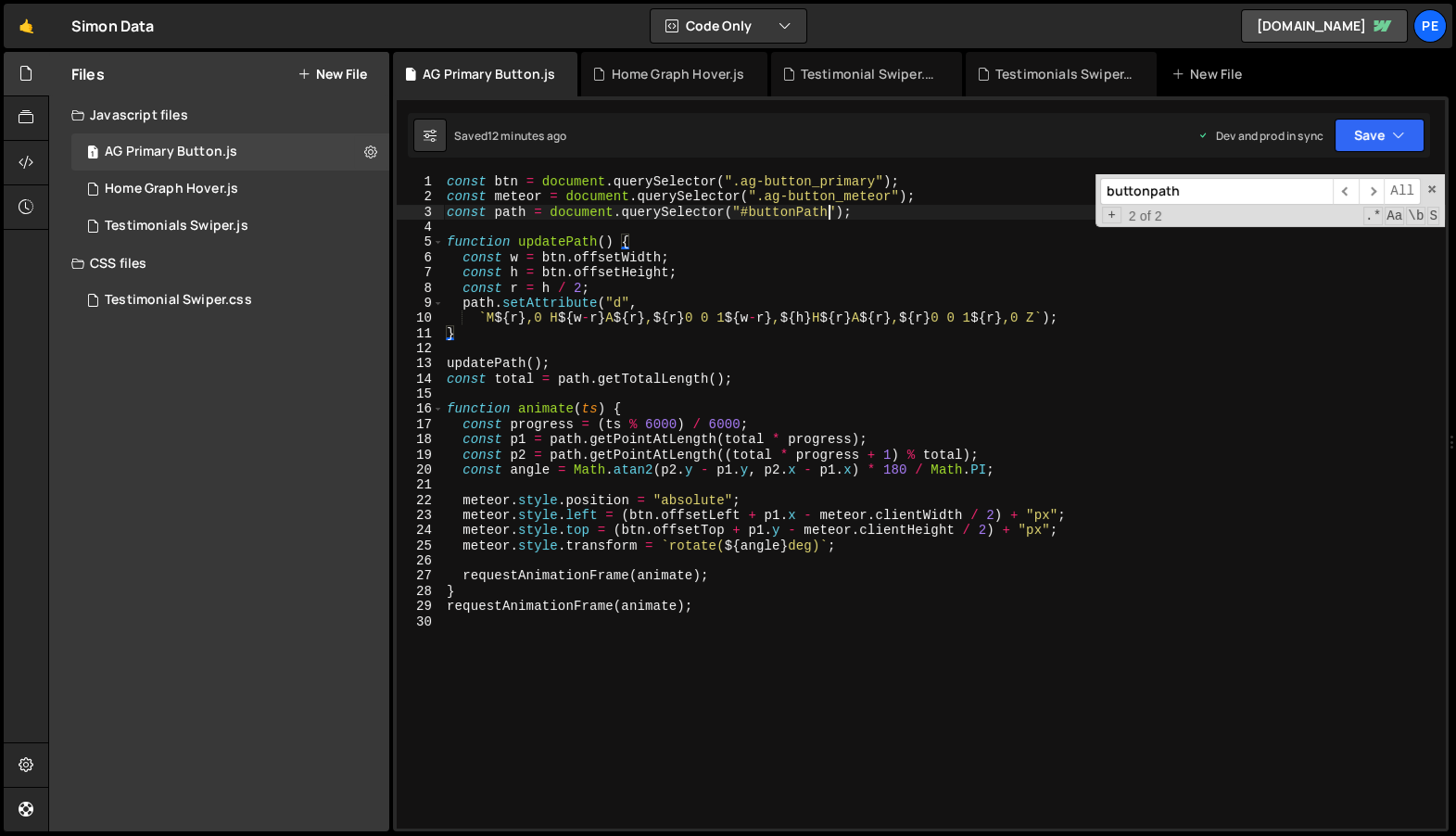
click at [830, 211] on div "const btn = document . querySelector ( ".ag-button_primary" ) ; const meteor = …" at bounding box center [944, 513] width 1003 height 678
type textarea "const path = document.querySelector("#buttonPath");"
click at [890, 210] on div "const btn = document . querySelector ( ".ag-button_primary" ) ; const meteor = …" at bounding box center [944, 513] width 1003 height 678
paste textarea "const progress = (ts % duration) / duration;"
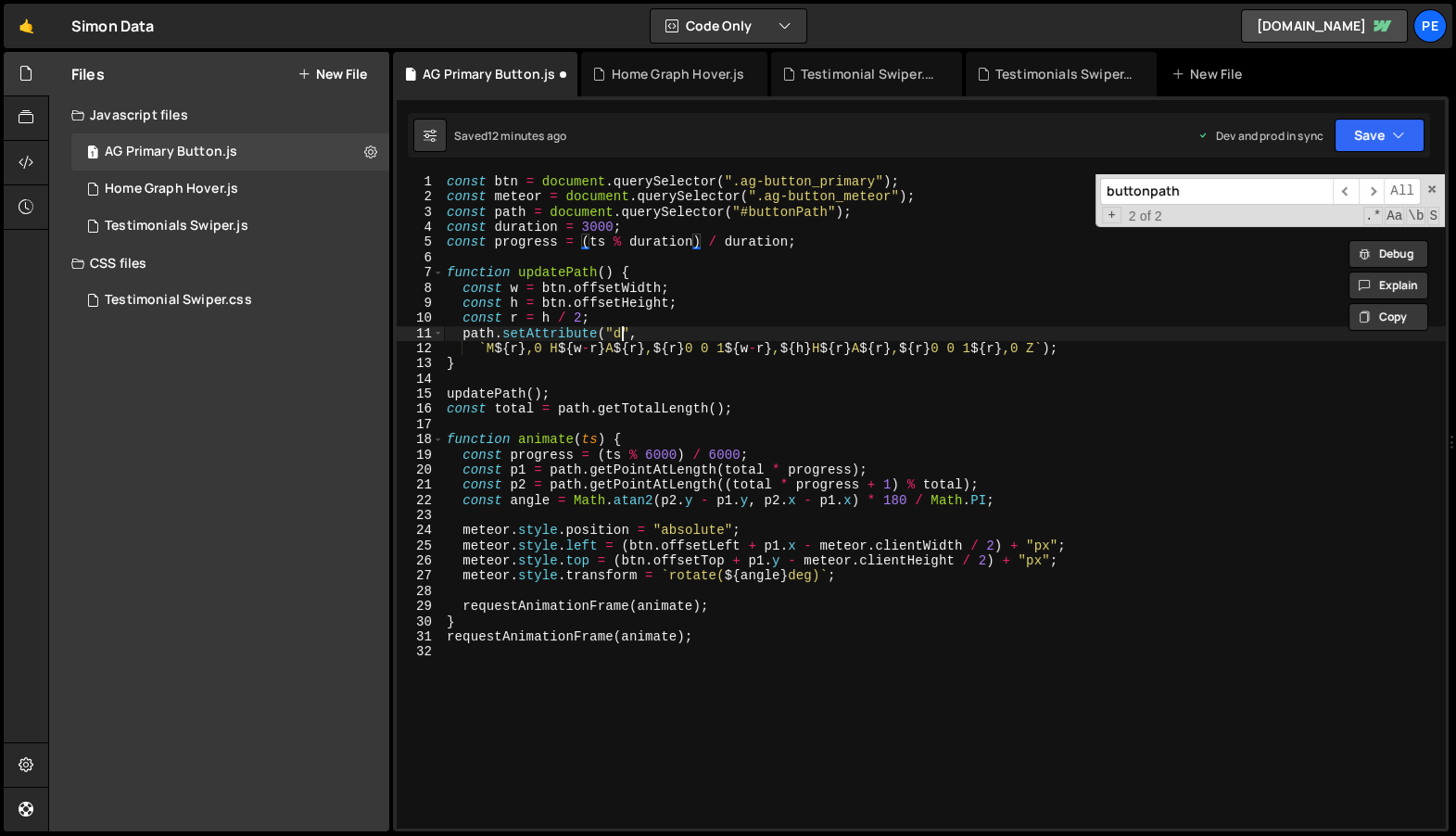
click at [623, 335] on div "const btn = document . querySelector ( ".ag-button_primary" ) ; const meteor = …" at bounding box center [944, 513] width 1003 height 678
click at [655, 453] on div "const btn = document . querySelector ( ".ag-button_primary" ) ; const meteor = …" at bounding box center [944, 513] width 1003 height 678
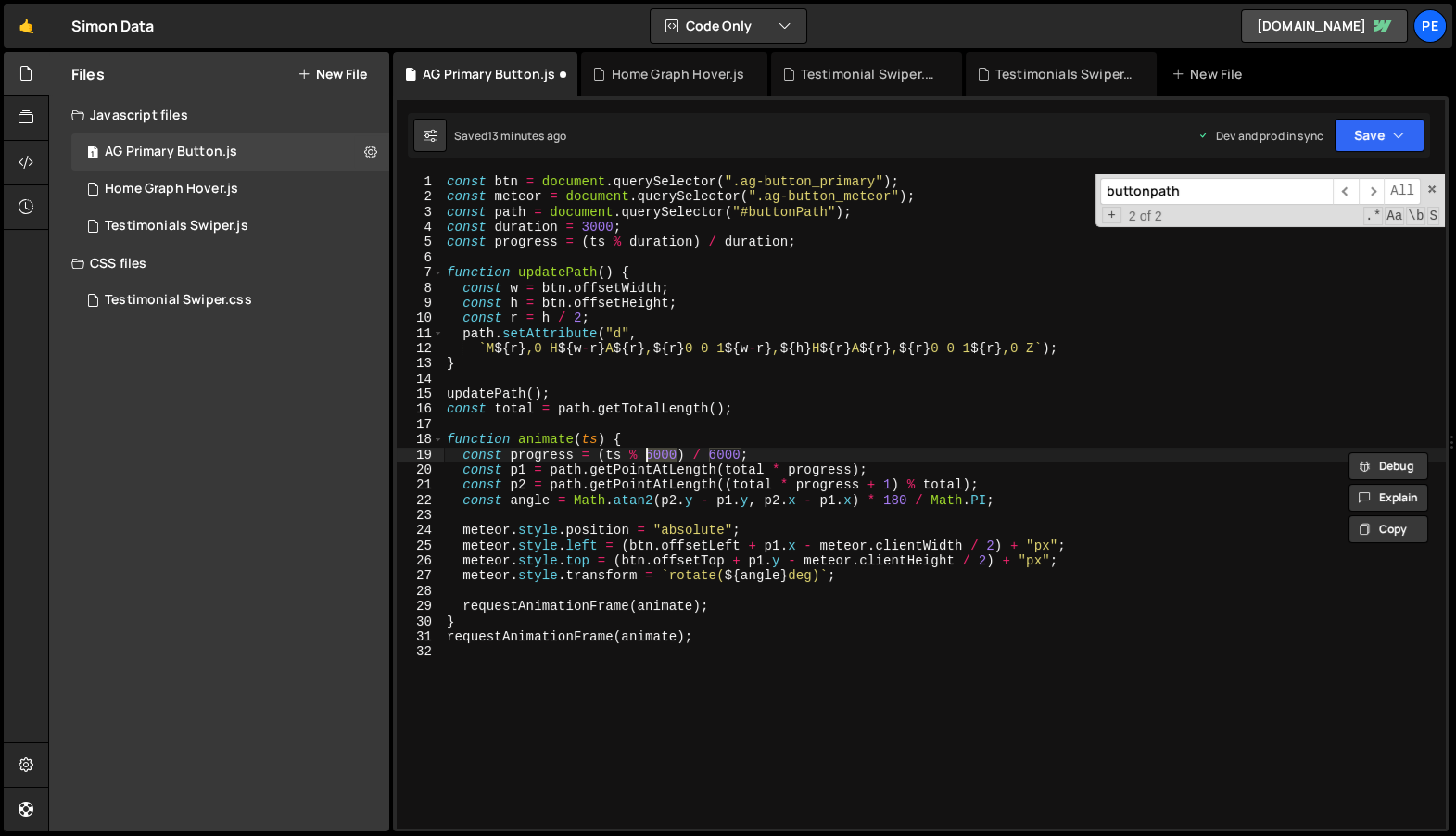
paste textarea "duration"
click at [756, 448] on div "const btn = document . querySelector ( ".ag-button_primary" ) ; const meteor = …" at bounding box center [944, 513] width 1003 height 678
paste textarea "duration"
click at [585, 224] on div "const btn = document . querySelector ( ".ag-button_primary" ) ; const meteor = …" at bounding box center [944, 513] width 1003 height 678
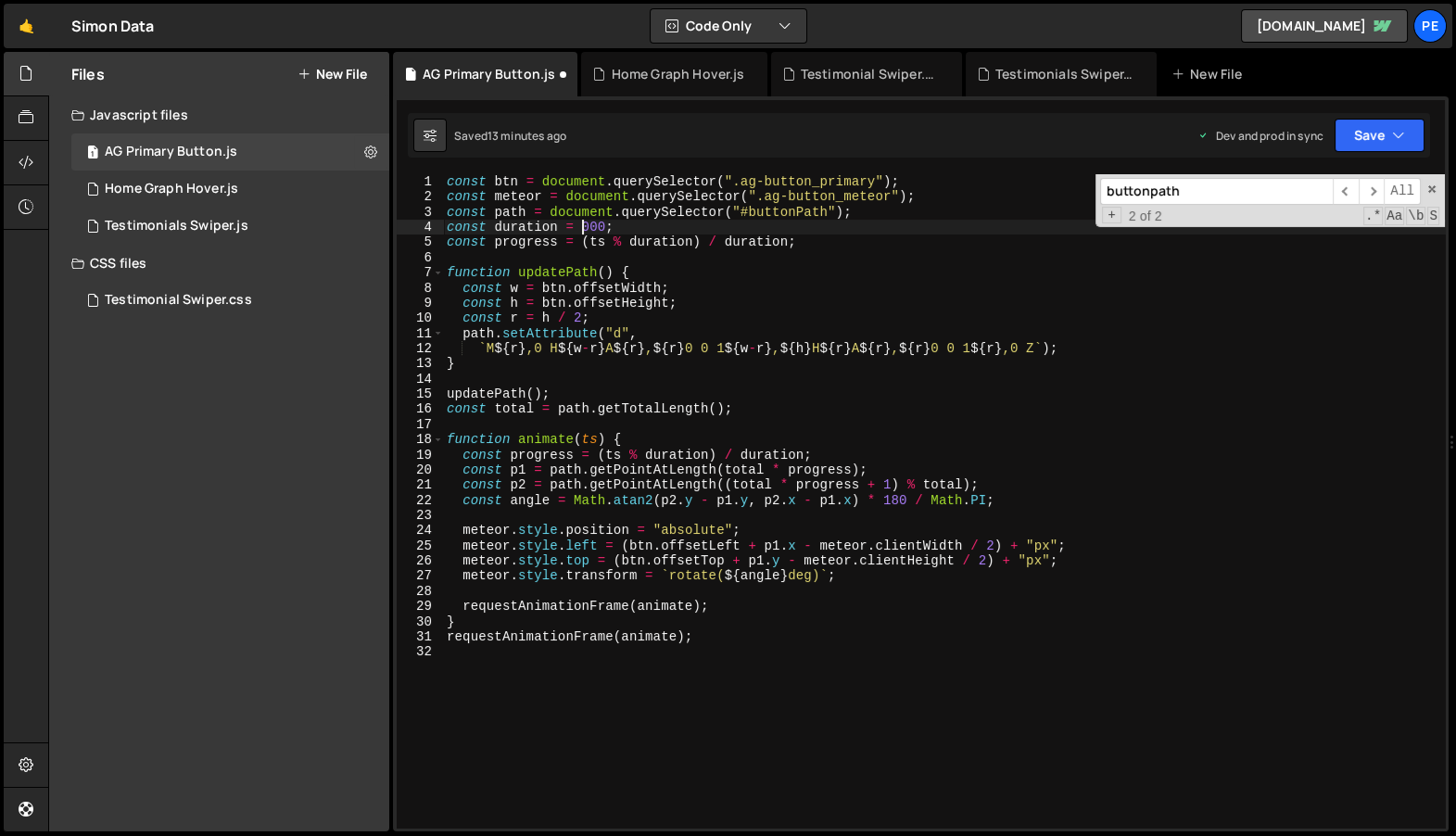
scroll to position [0, 10]
type textarea "const duration = 12000;"
click at [803, 425] on div "const btn = document . querySelector ( ".ag-button_primary" ) ; const meteor = …" at bounding box center [944, 513] width 1003 height 678
click at [810, 252] on div "const btn = document . querySelector ( ".ag-button_primary" ) ; const meteor = …" at bounding box center [944, 513] width 1003 height 678
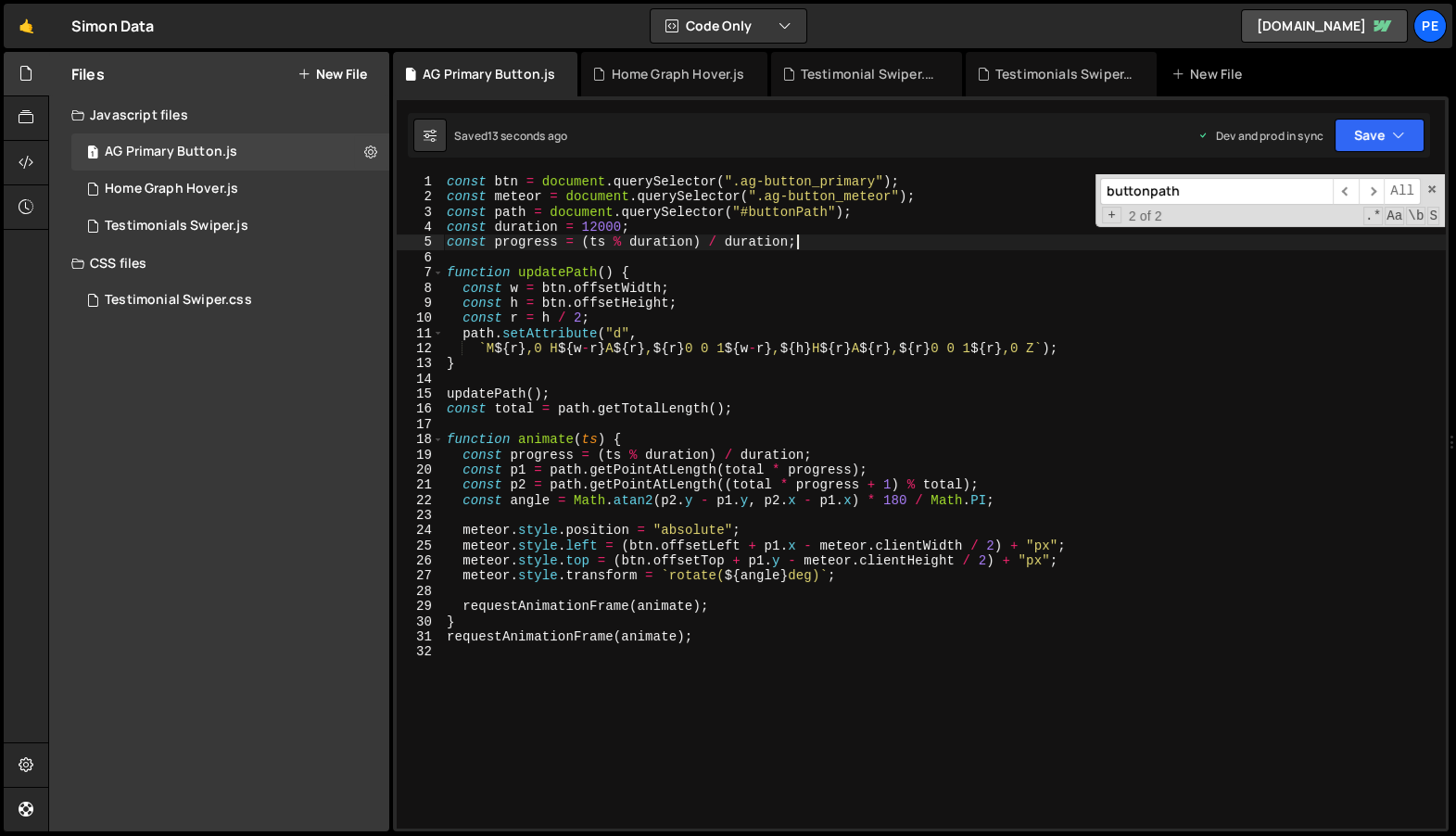
click at [759, 474] on div "const btn = document . querySelector ( ".ag-button_primary" ) ; const meteor = …" at bounding box center [944, 513] width 1003 height 678
click at [817, 464] on div "const btn = document . querySelector ( ".ag-button_primary" ) ; const meteor = …" at bounding box center [944, 513] width 1003 height 678
click at [836, 452] on div "const btn = document . querySelector ( ".ag-button_primary" ) ; const meteor = …" at bounding box center [944, 513] width 1003 height 678
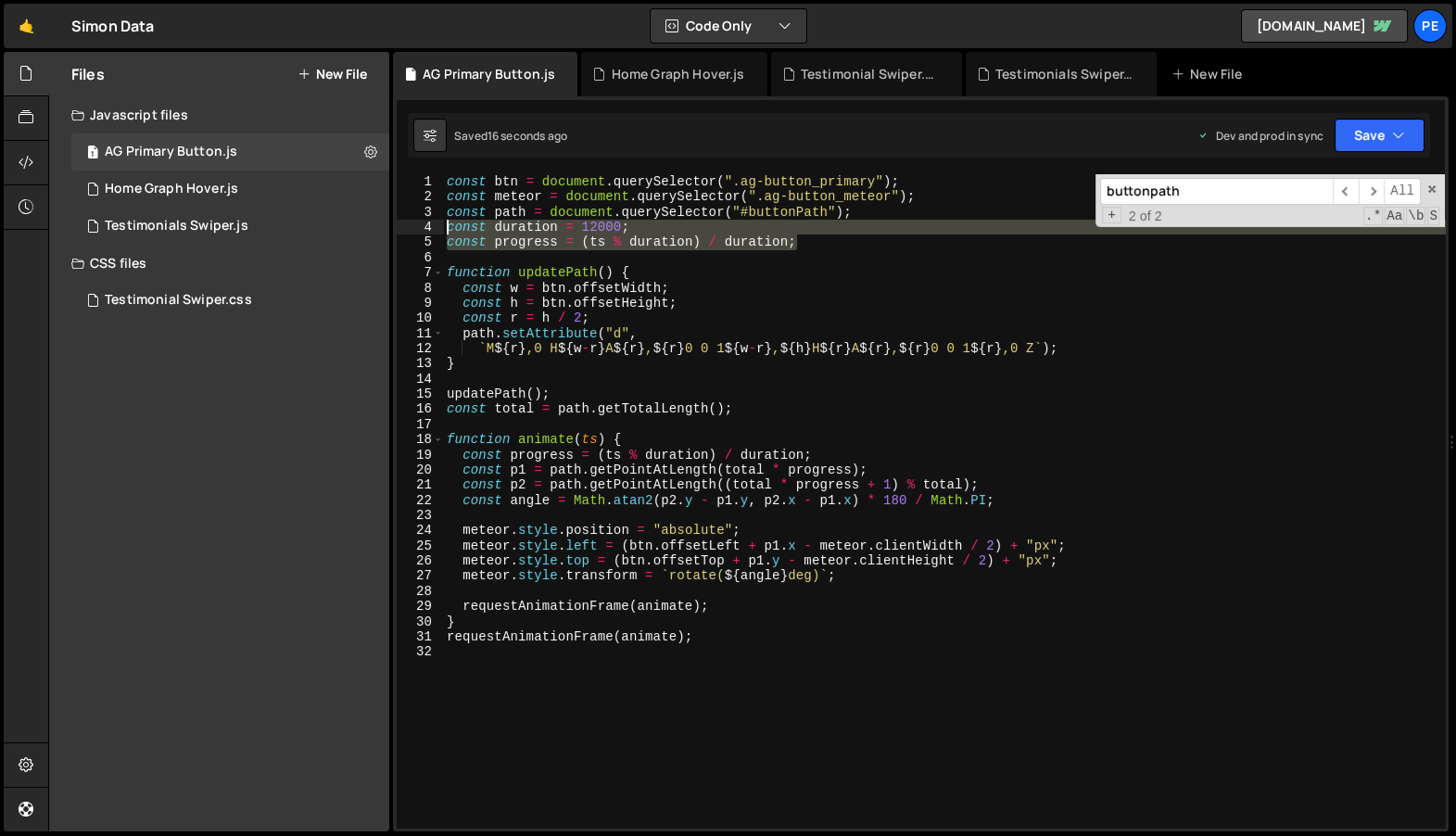
drag, startPoint x: 817, startPoint y: 242, endPoint x: 393, endPoint y: 231, distance: 424.1
click at [393, 231] on div "1 2 3 4 5 6 7 8 9 10 11 12 13 14 15 16 17 18 19 const agSwiper = new Swiper ( '…" at bounding box center [921, 464] width 1056 height 735
type textarea "const duration = 12000; const progress = (ts % duration) / duration;"
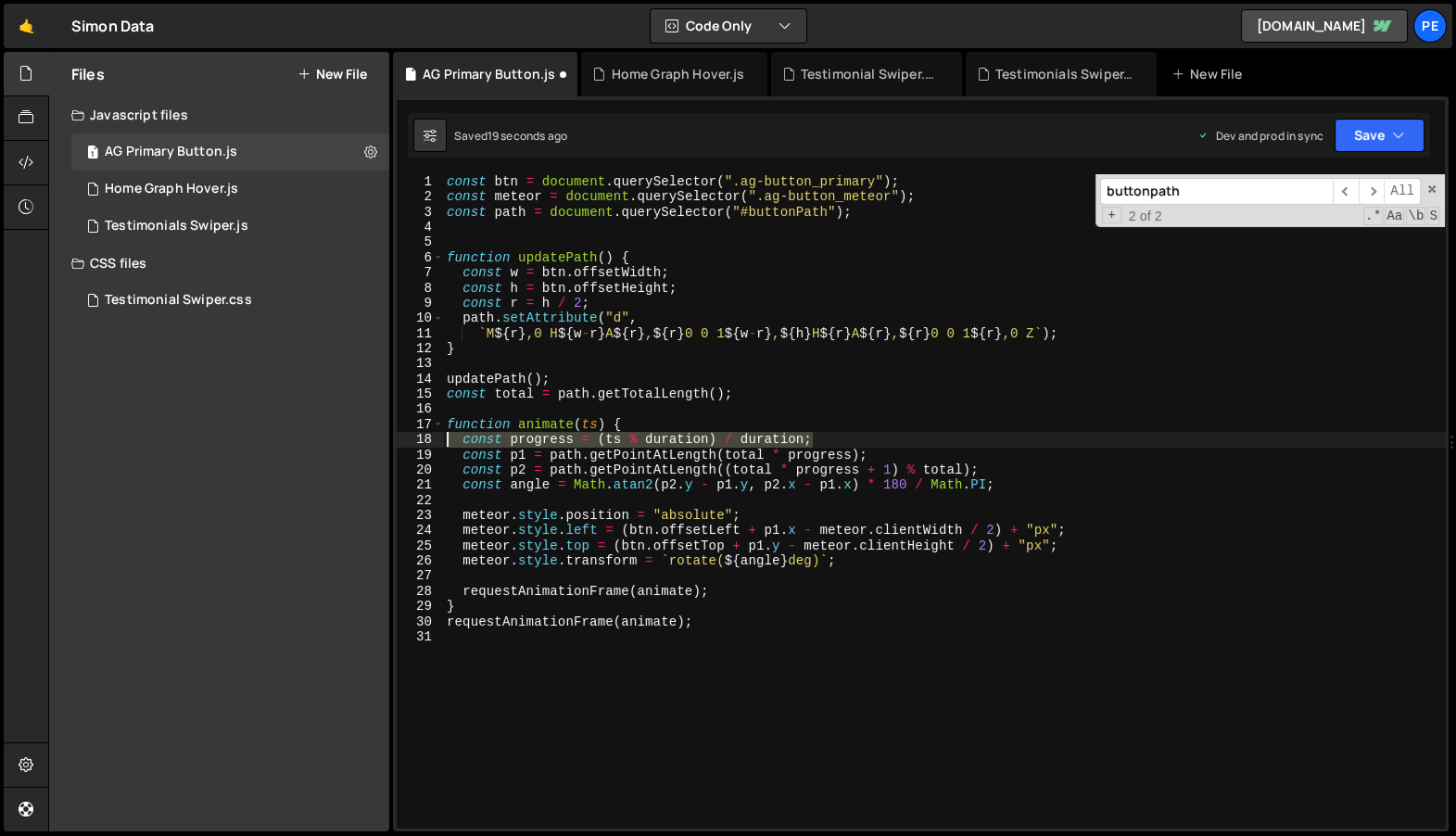
drag, startPoint x: 870, startPoint y: 444, endPoint x: 433, endPoint y: 442, distance: 437.0
click at [433, 442] on div "1 2 3 4 5 6 7 8 9 10 11 12 13 14 15 16 17 18 19 20 21 22 23 24 25 26 27 28 29 3…" at bounding box center [920, 501] width 1048 height 654
paste textarea
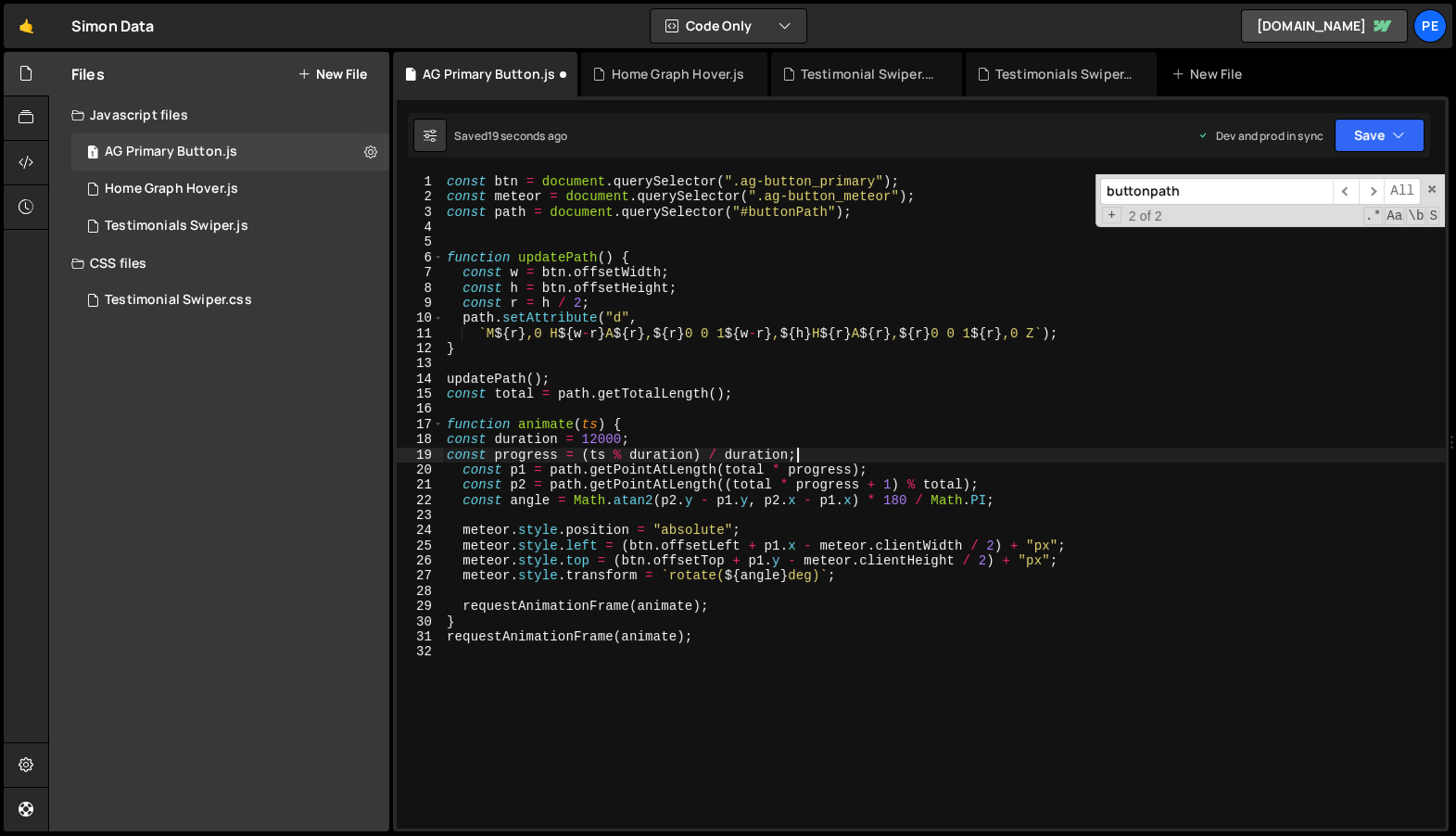
type textarea "const p1 = path.getPointAtLength(total * progress);"
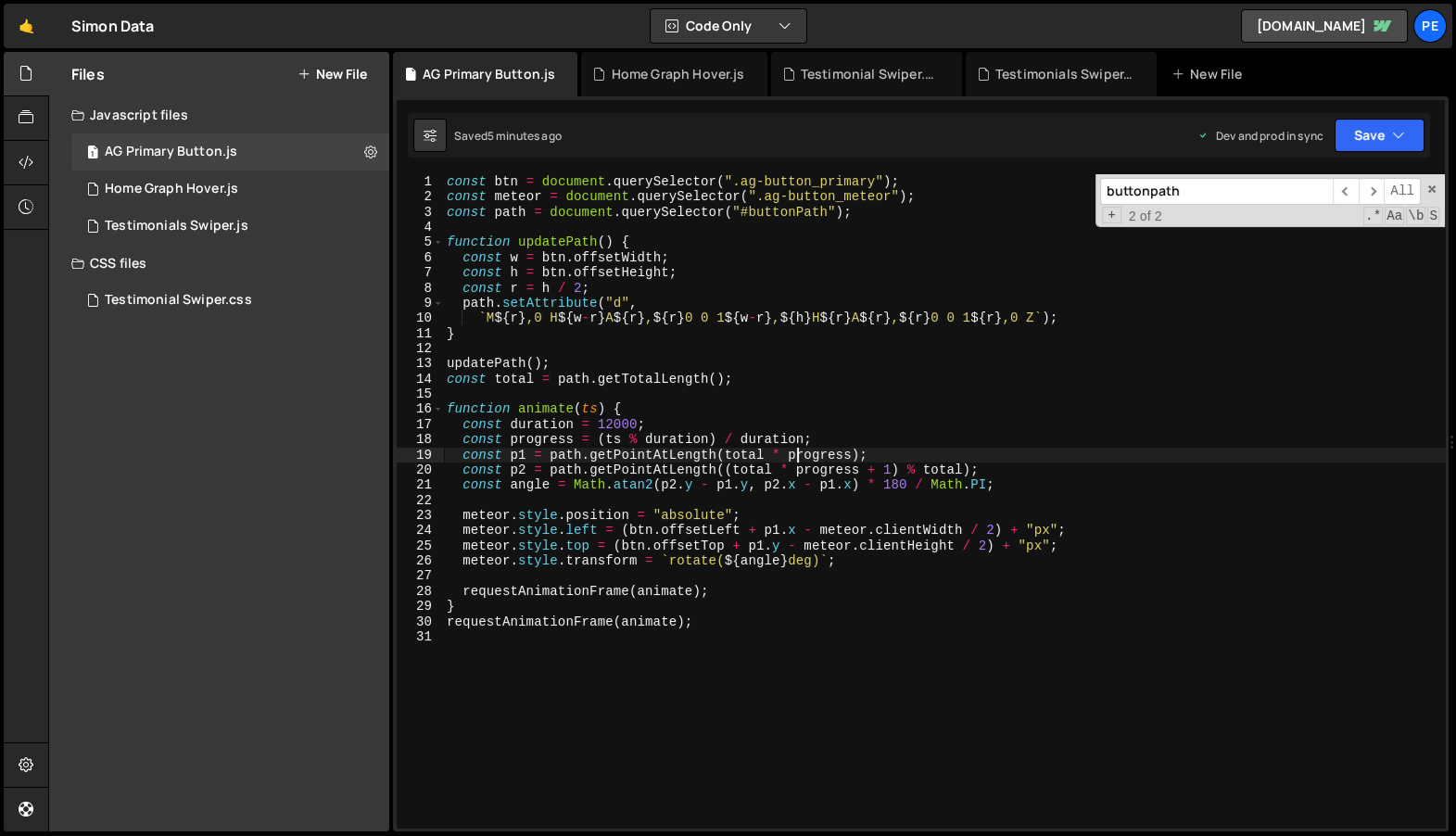
click at [733, 715] on div "const btn = document . querySelector ( ".ag-button_primary" ) ; const meteor = …" at bounding box center [944, 513] width 1003 height 678
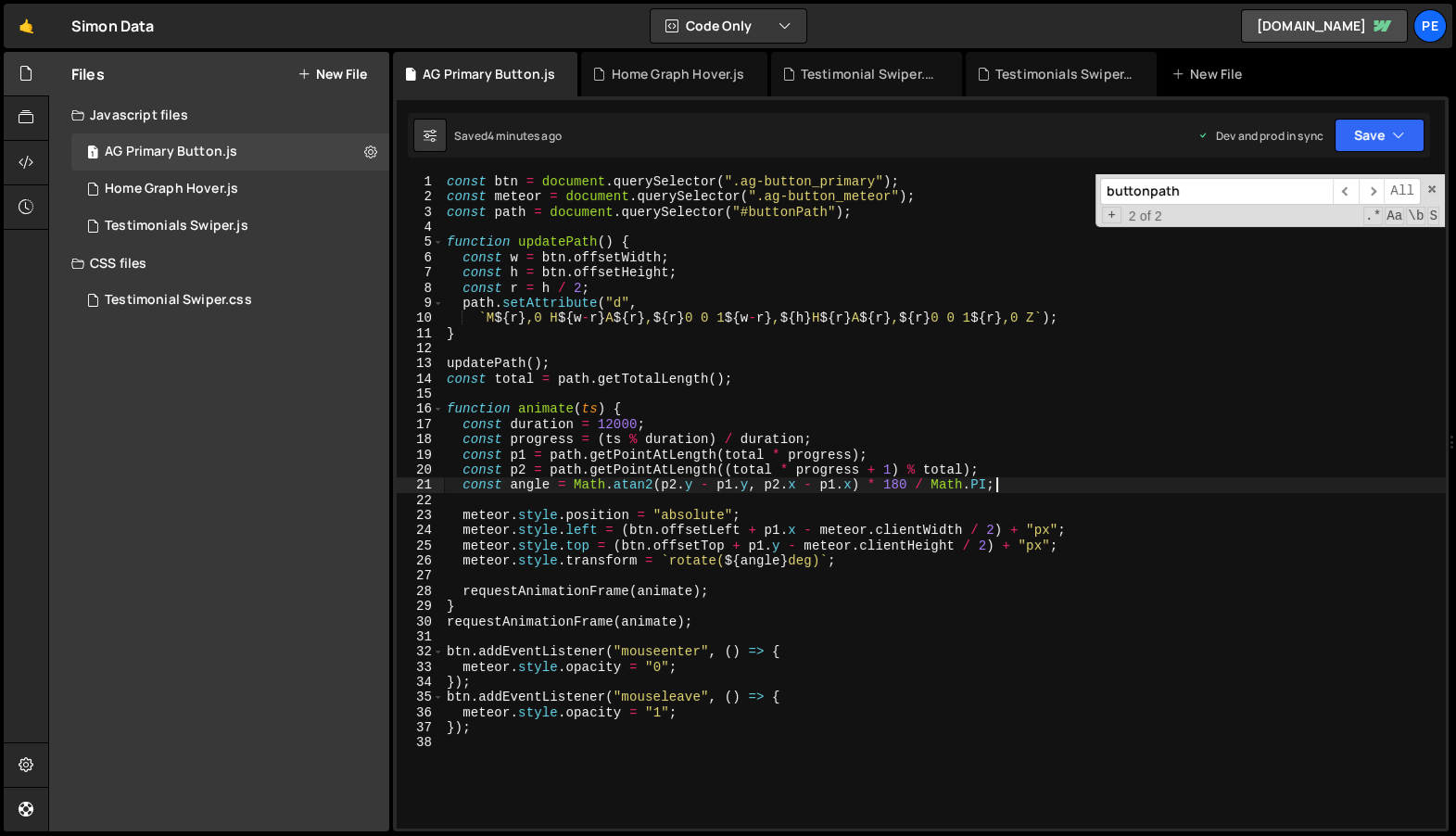
click at [1045, 481] on div "const btn = document . querySelector ( ".ag-button_primary" ) ; const meteor = …" at bounding box center [944, 513] width 1003 height 678
click at [689, 264] on div "const btn = document . querySelector ( ".ag-button_primary" ) ; const meteor = …" at bounding box center [944, 513] width 1003 height 678
type textarea "const w = btn.offsetWidth;"
click at [249, 192] on div "1 Home Graph Hover.js 0" at bounding box center [230, 189] width 318 height 37
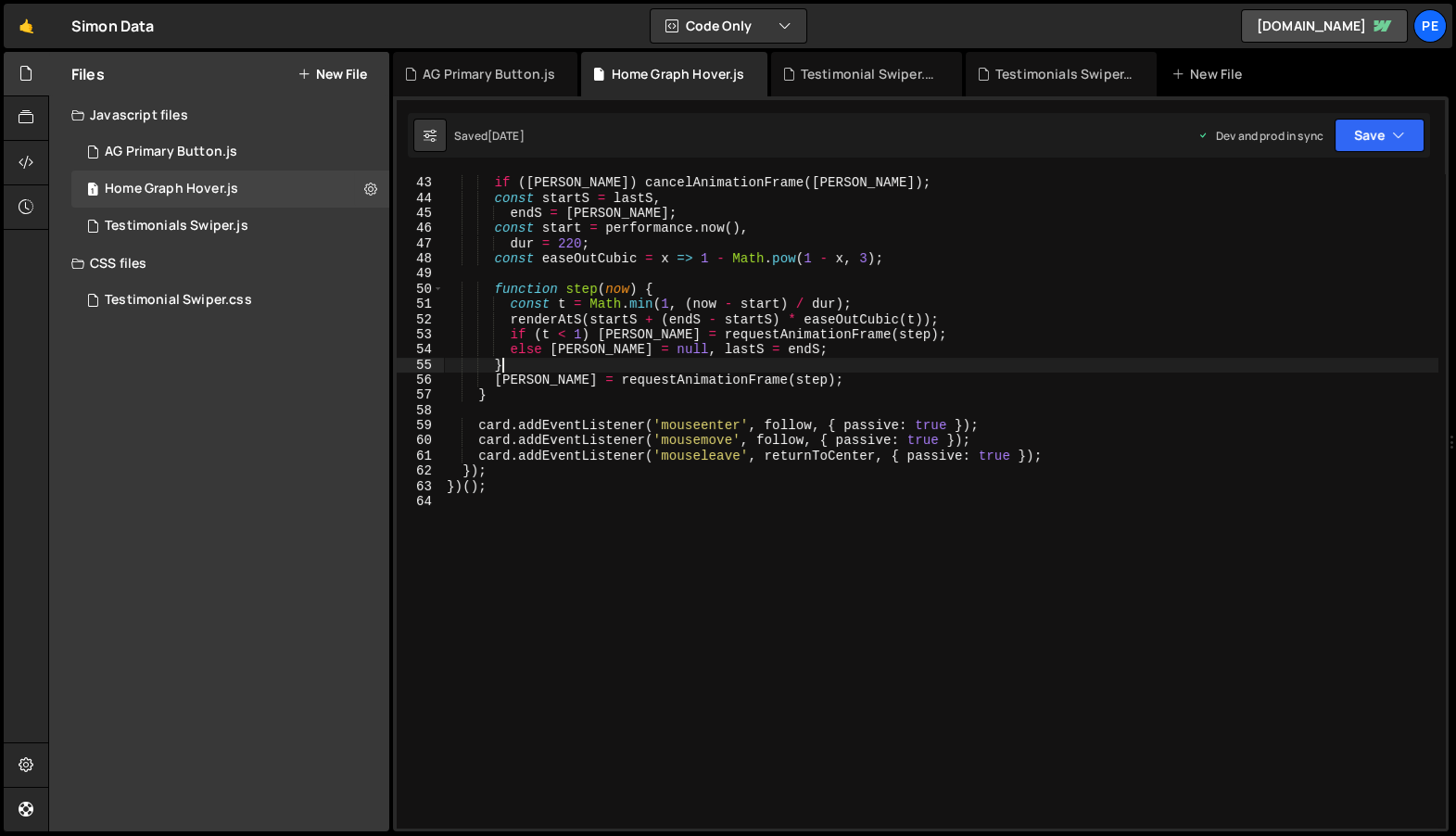
click at [697, 361] on div "function returnToCenter ( ) { if ( [PERSON_NAME] ) cancelAnimationFrame ( [PERS…" at bounding box center [940, 502] width 995 height 685
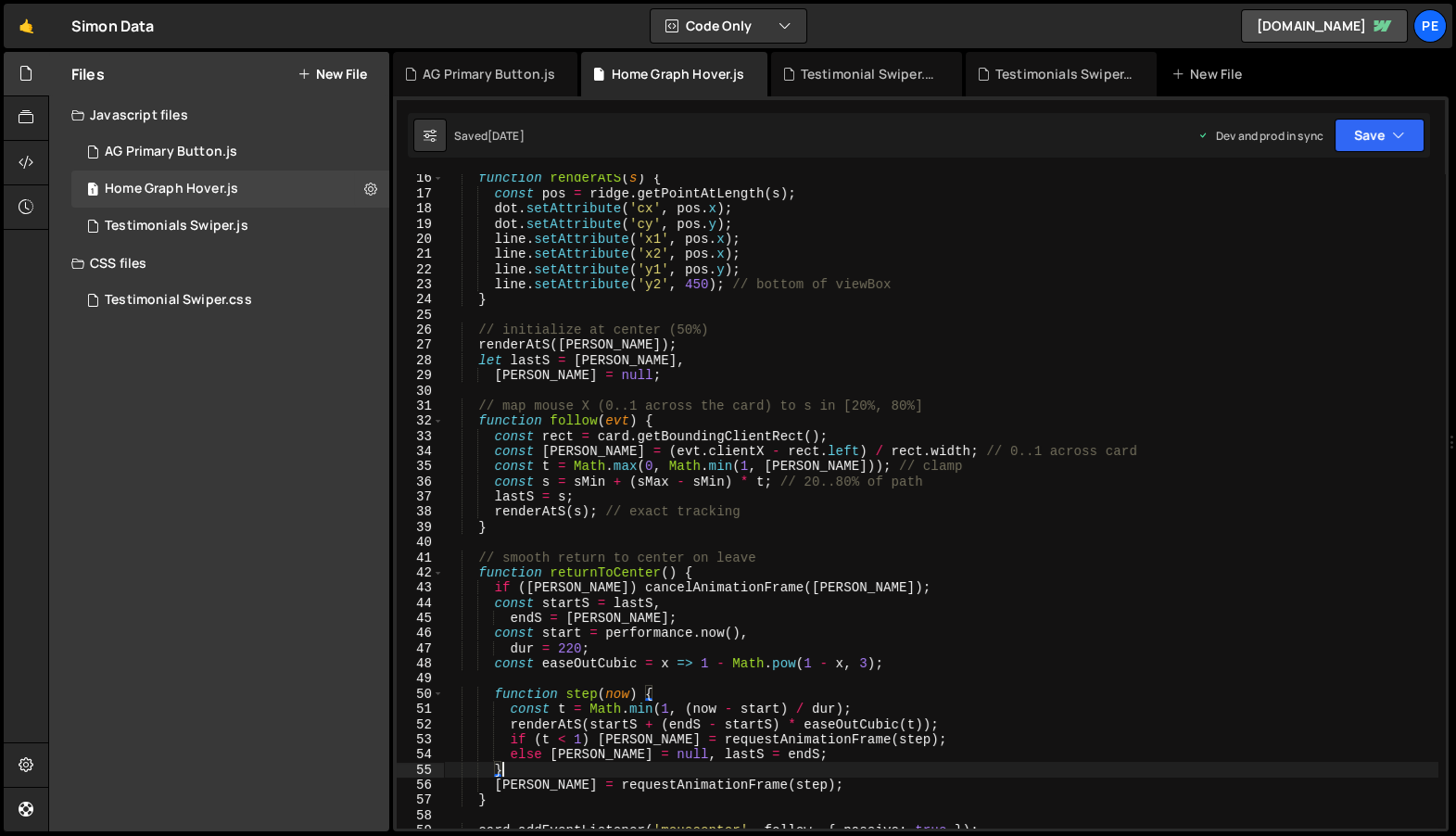
scroll to position [251, 0]
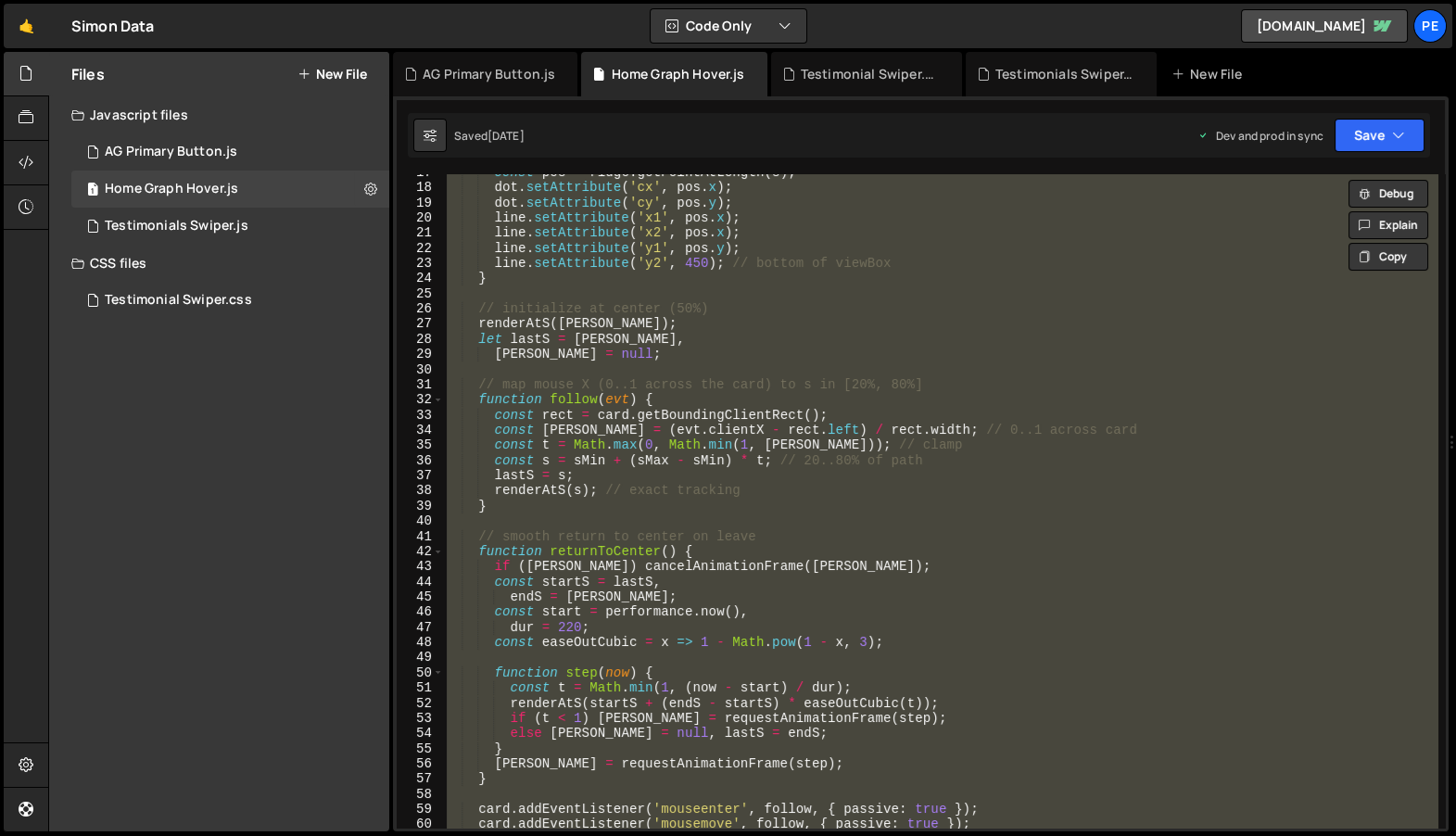
click at [897, 509] on div "const pos = ridge . getPointAtLength ( s ) ; dot . setAttribute ( 'cx' , pos . …" at bounding box center [939, 501] width 994 height 654
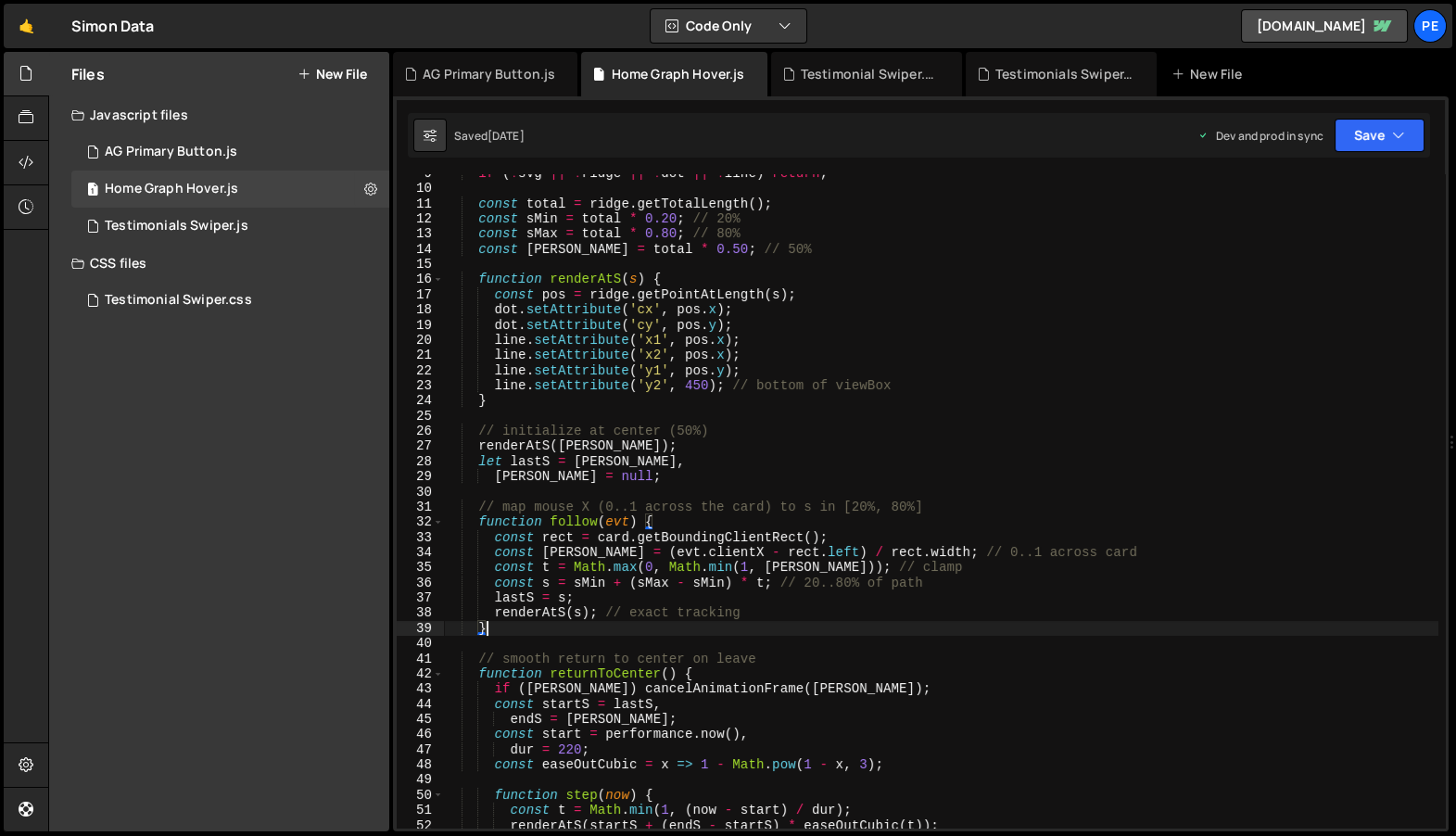
scroll to position [0, 0]
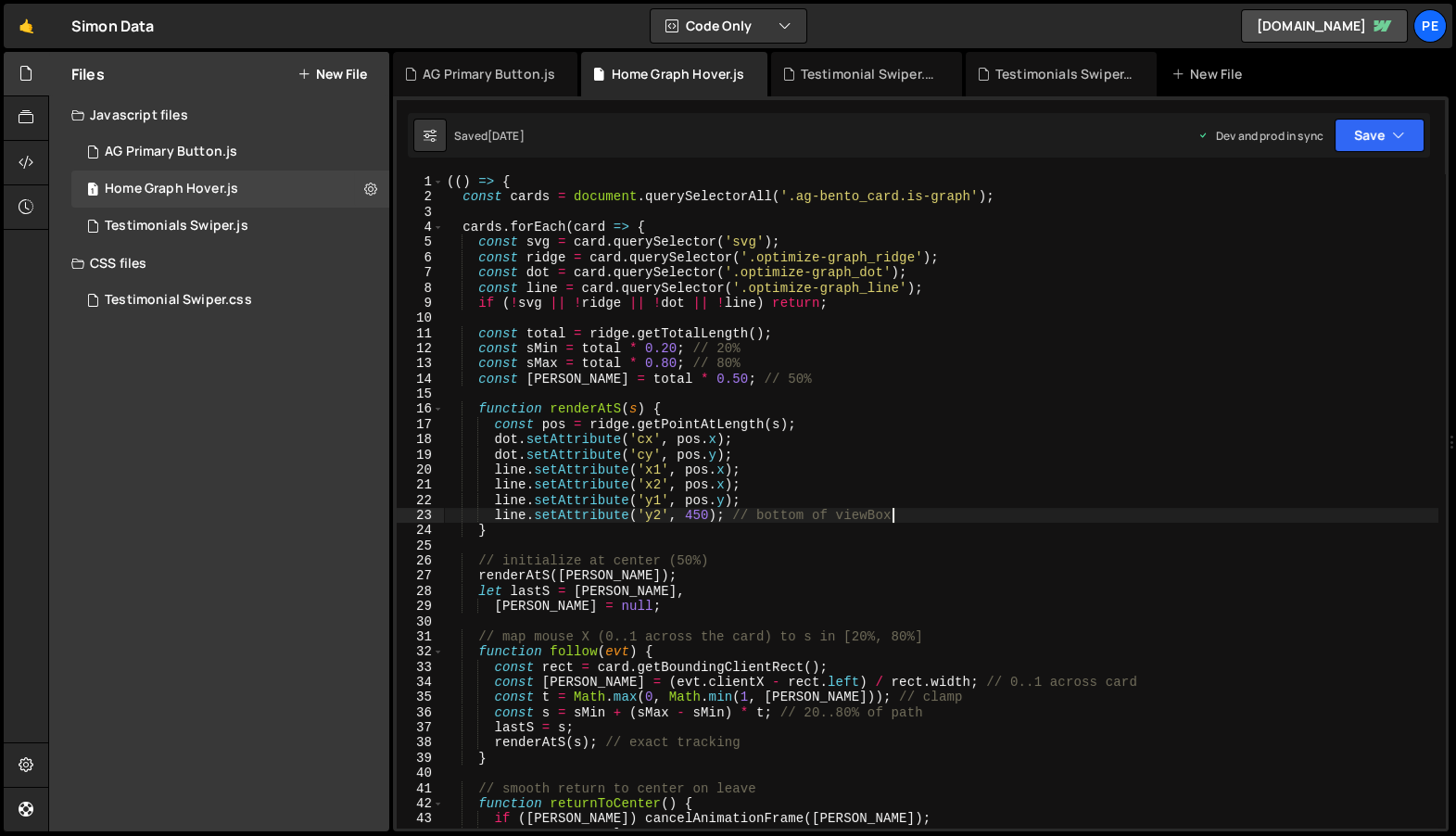
click at [1102, 520] on div "(( ) => { const cards = document . querySelectorAll ( '.ag-bento_card.is-graph'…" at bounding box center [940, 517] width 995 height 685
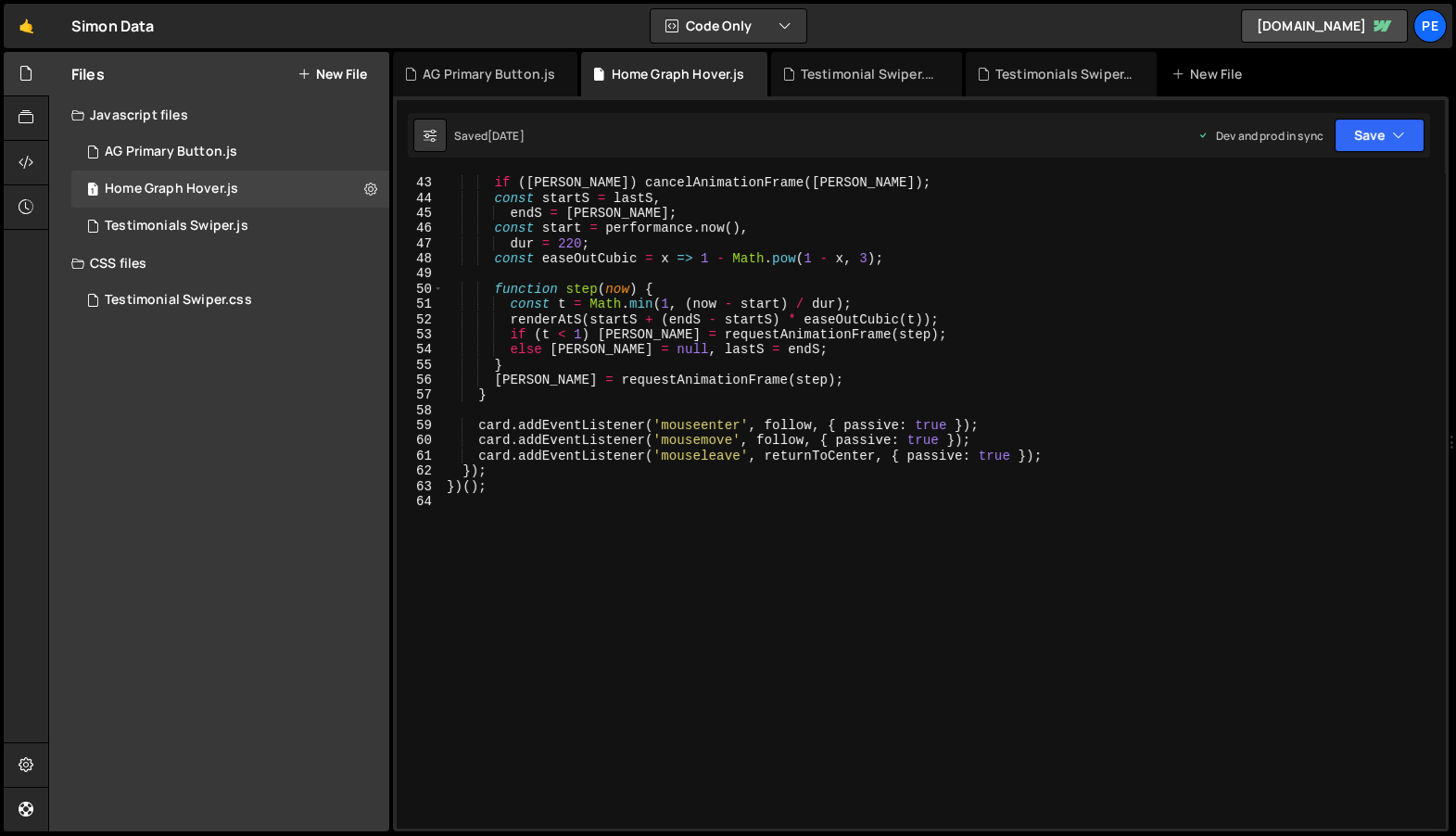
type textarea "})();"
paste textarea
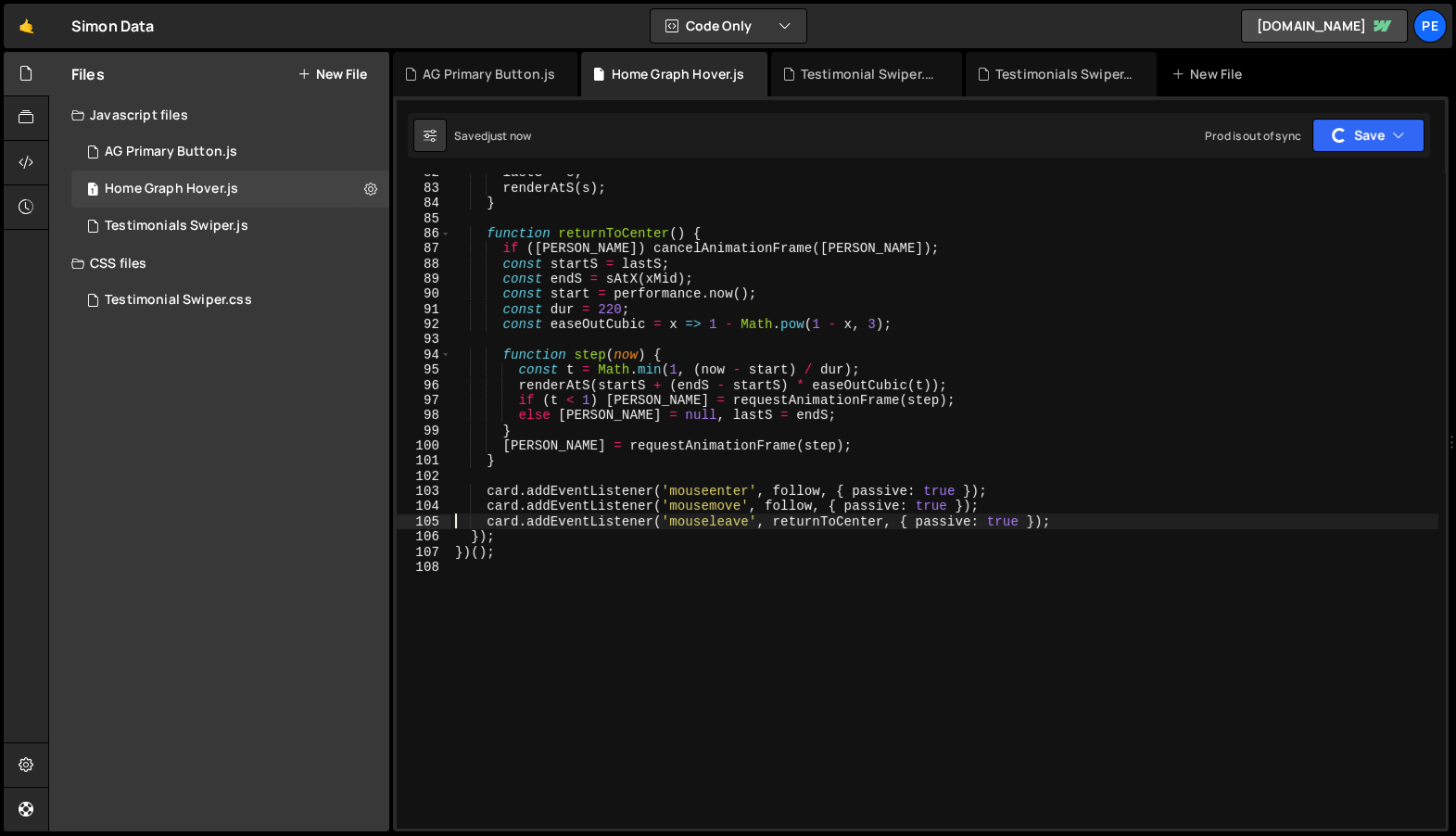
scroll to position [1237, 0]
click at [927, 498] on div "lastS = s ; renderAtS ( s ) ; } function returnToCenter ( ) { if ( [PERSON_NAME…" at bounding box center [945, 507] width 987 height 685
type textarea "})();"
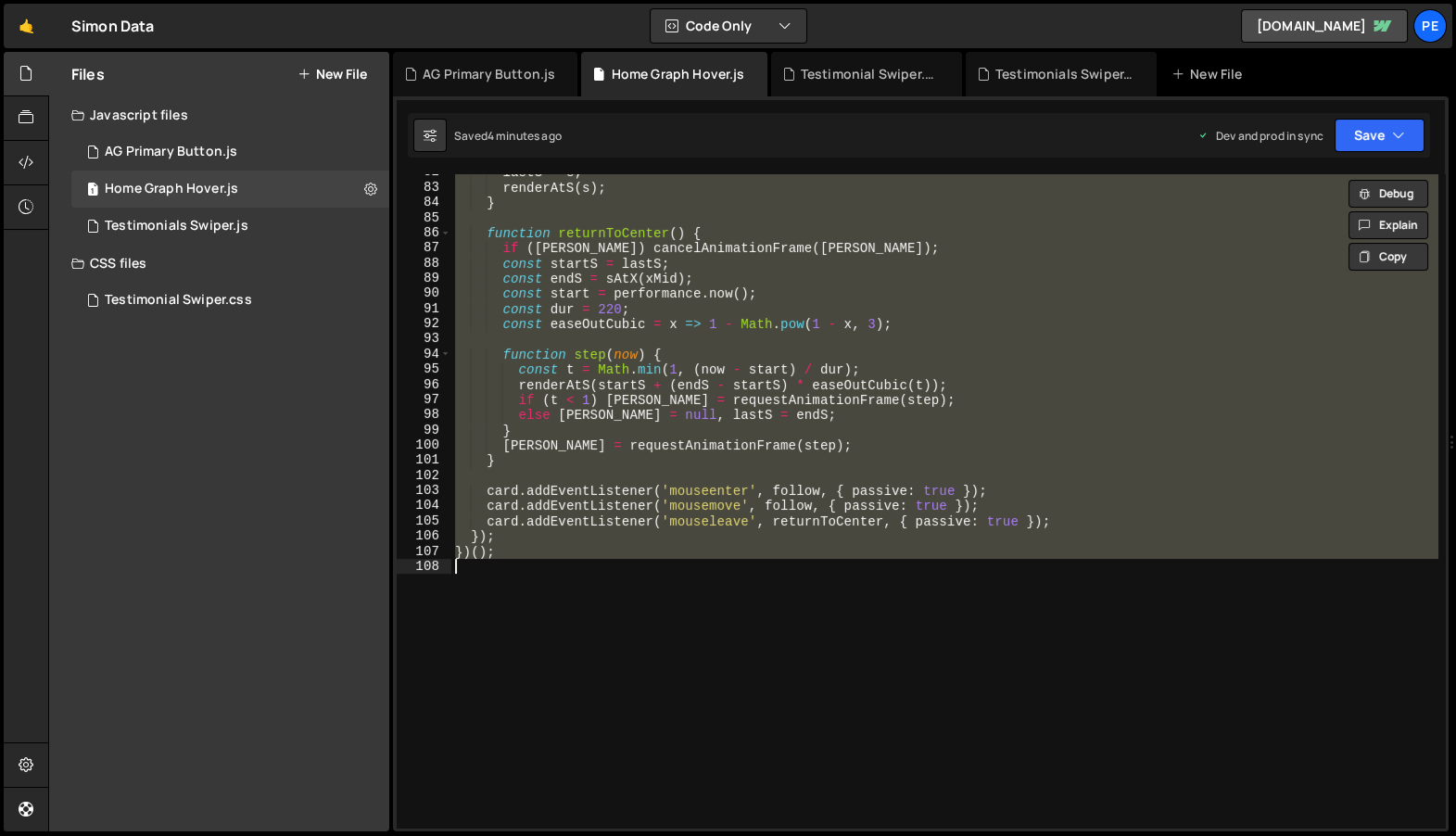
paste textarea
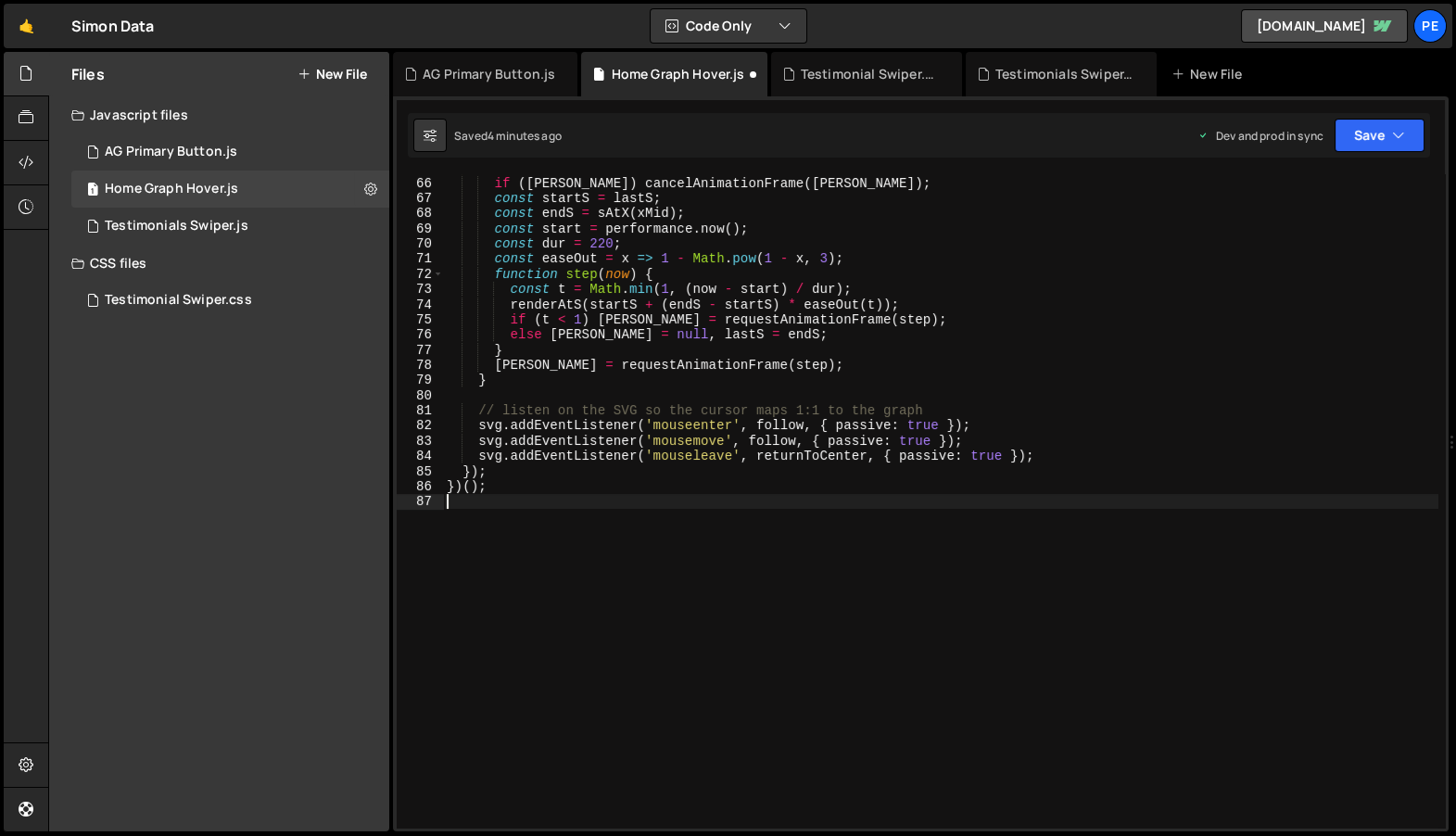
type textarea "svg.addEventListener('mouseleave', returnToCenter, { passive: true });"
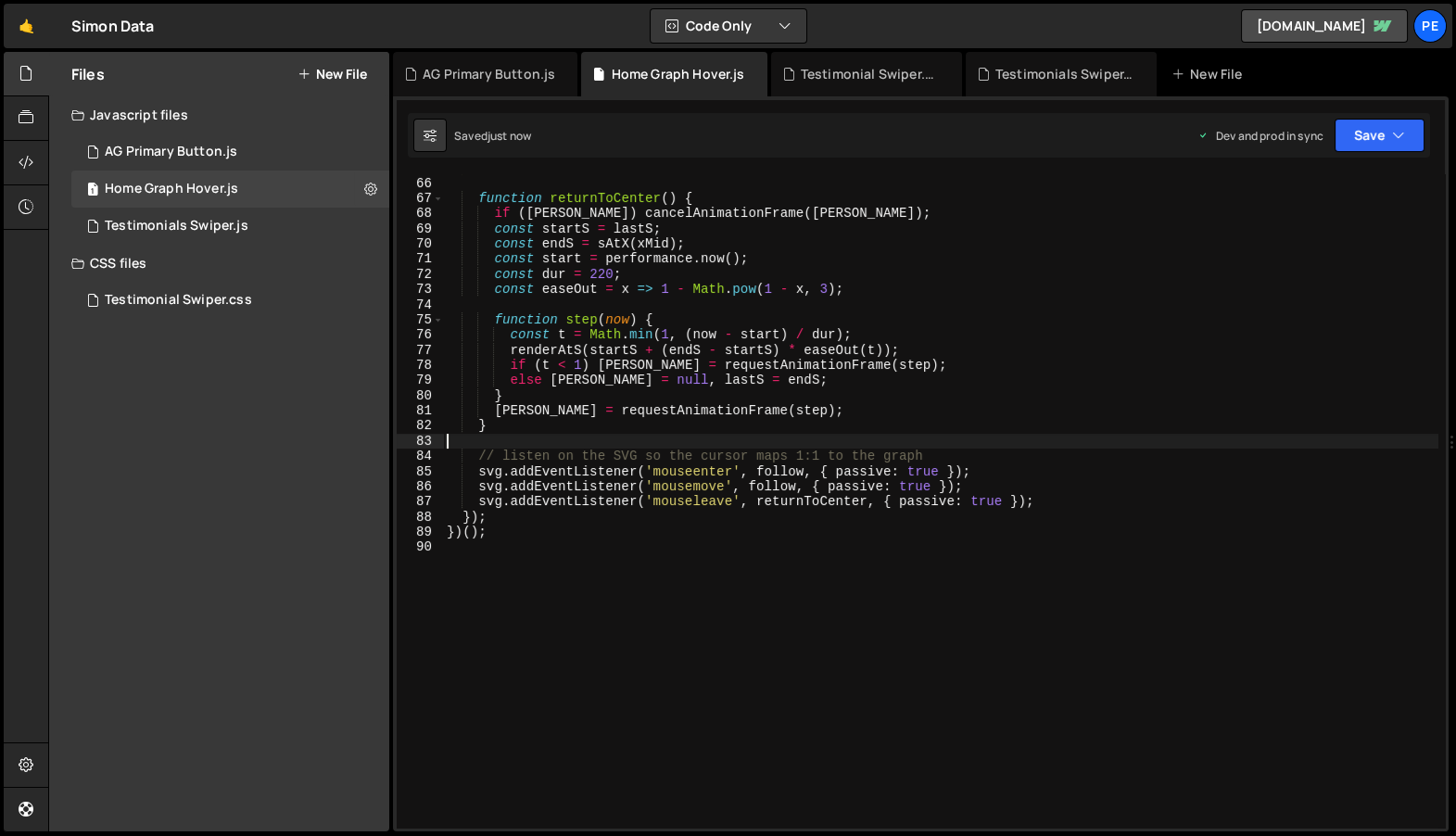
click at [836, 439] on div "} function returnToCenter ( ) { if ( [PERSON_NAME] ) cancelAnimationFrame ( [PE…" at bounding box center [940, 502] width 995 height 685
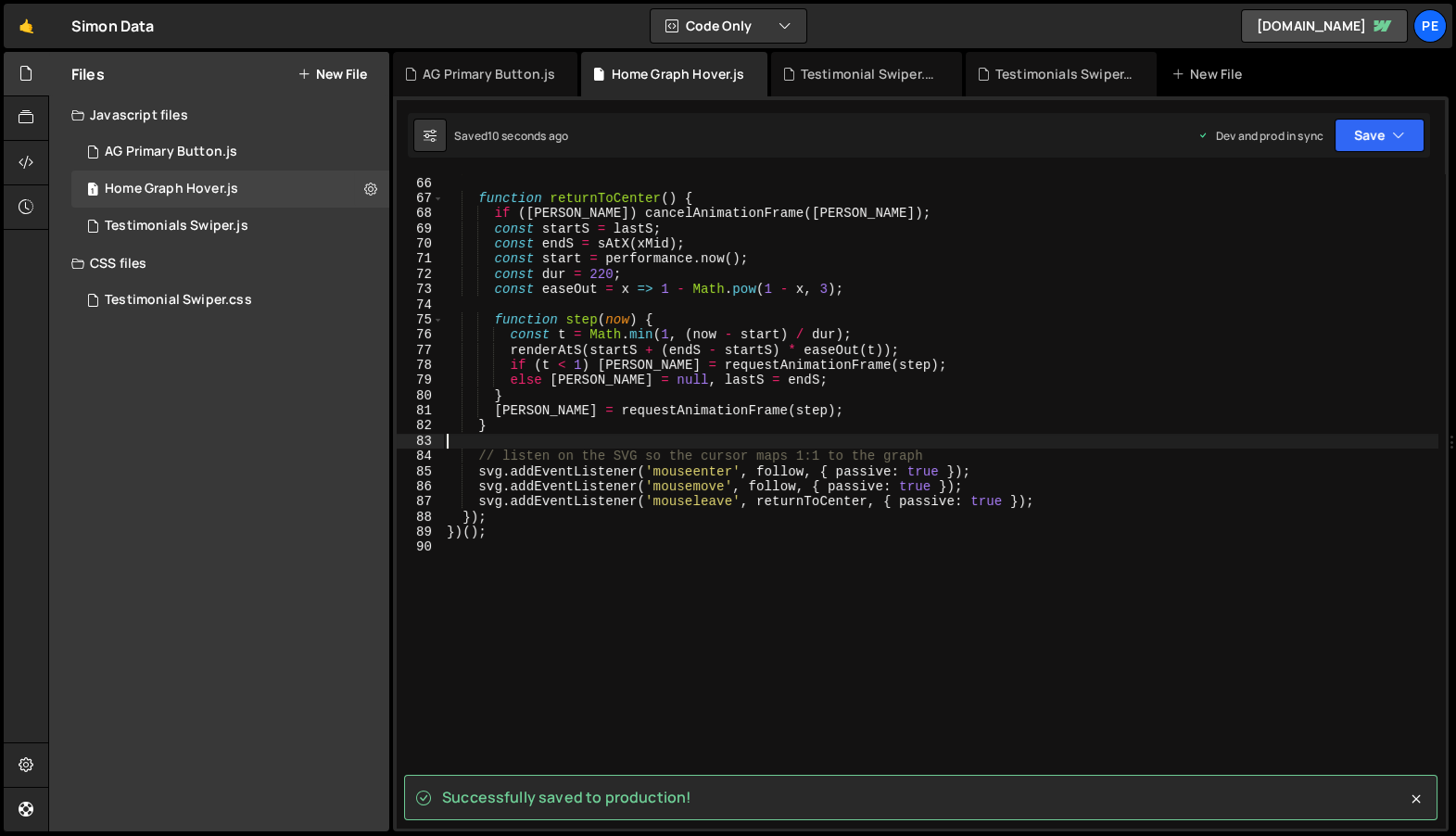
click at [916, 346] on div "} function returnToCenter ( ) { if ( [PERSON_NAME] ) cancelAnimationFrame ( [PE…" at bounding box center [940, 502] width 995 height 685
type textarea "})();"
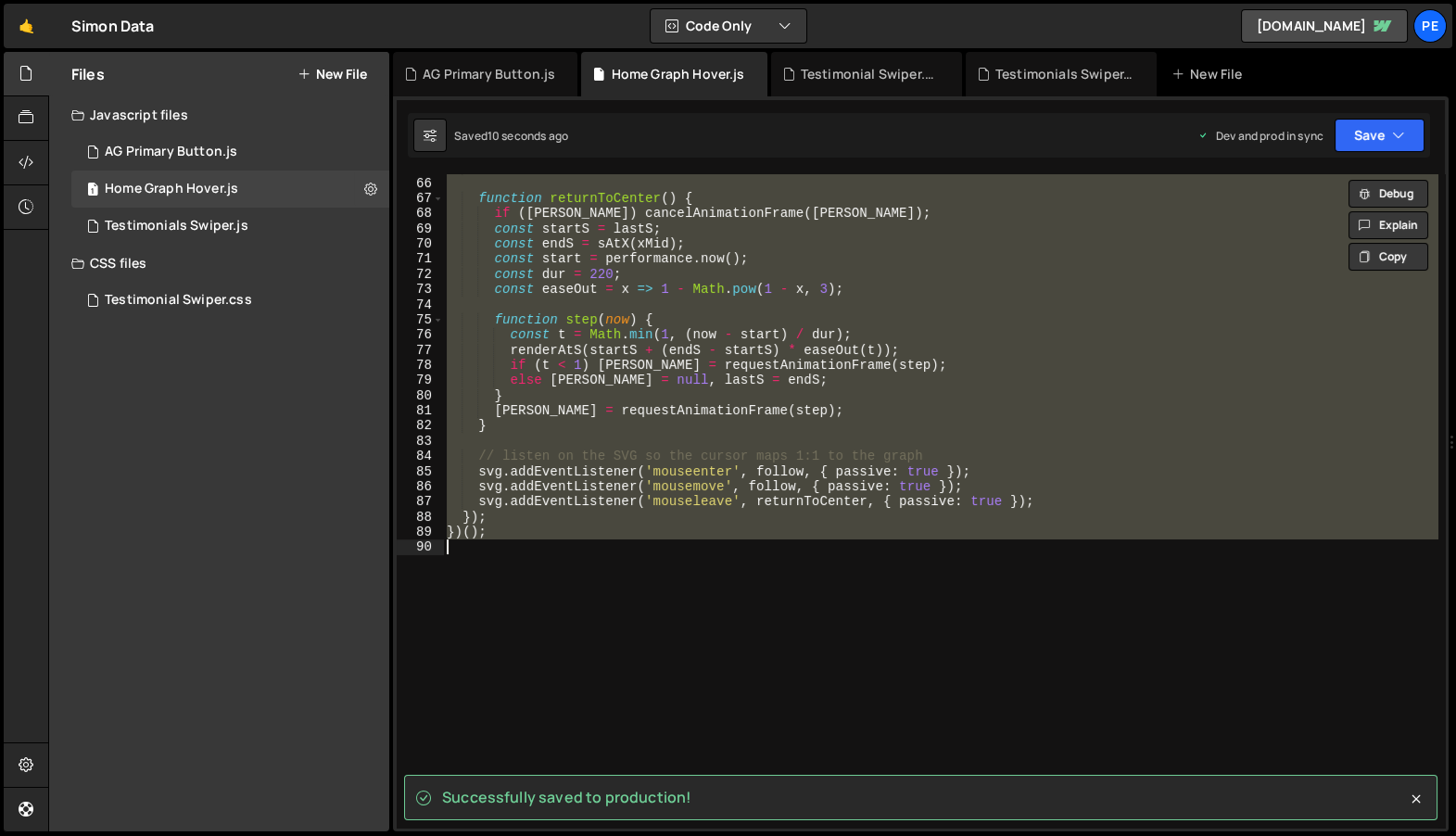
paste textarea
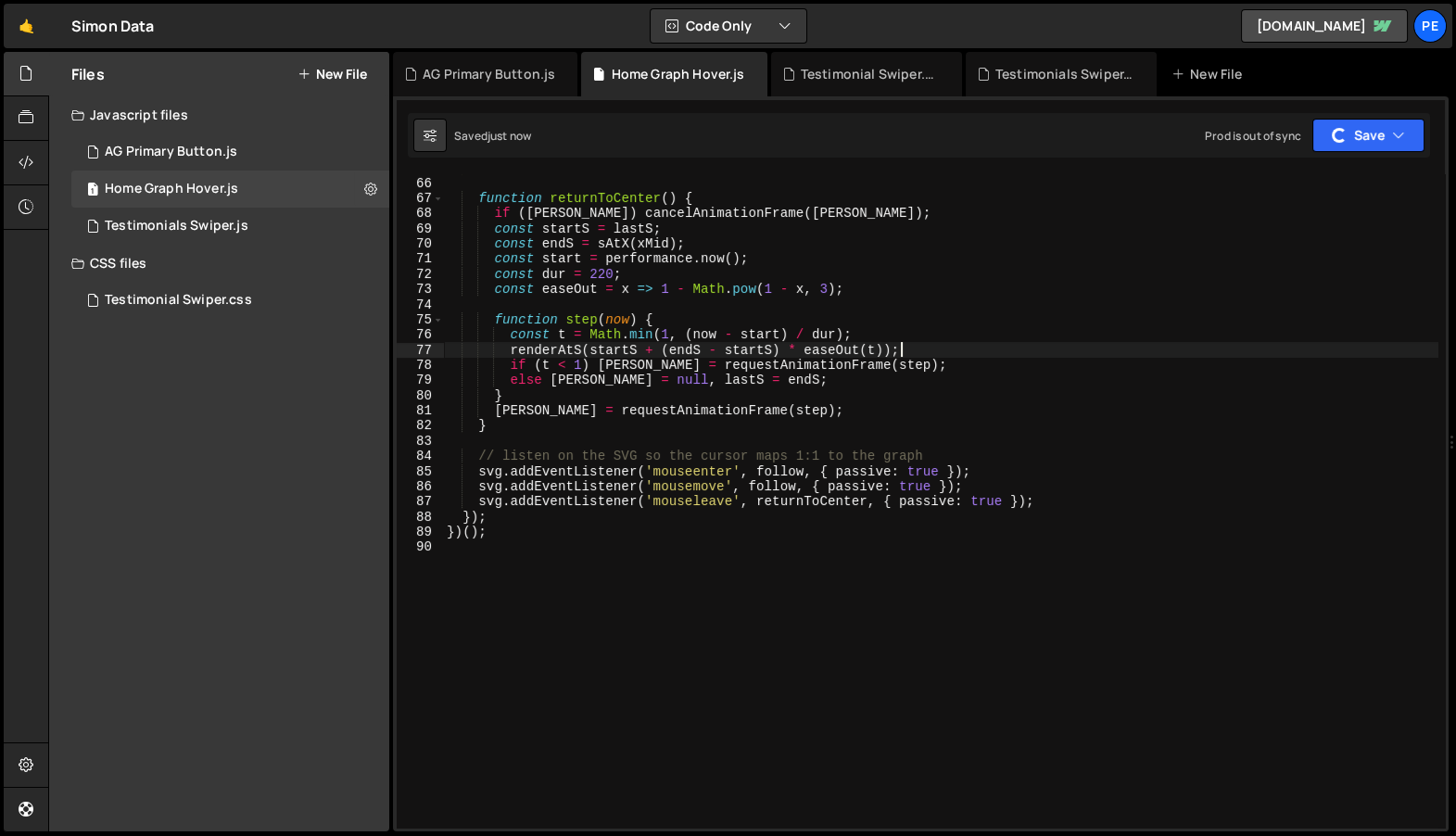
click at [916, 346] on div "} function returnToCenter ( ) { if ( [PERSON_NAME] ) cancelAnimationFrame ( [PE…" at bounding box center [940, 502] width 995 height 685
click at [876, 533] on div "} function returnToCenter ( ) { if ( [PERSON_NAME] ) cancelAnimationFrame ( [PE…" at bounding box center [940, 502] width 995 height 685
type textarea "})();"
paste textarea
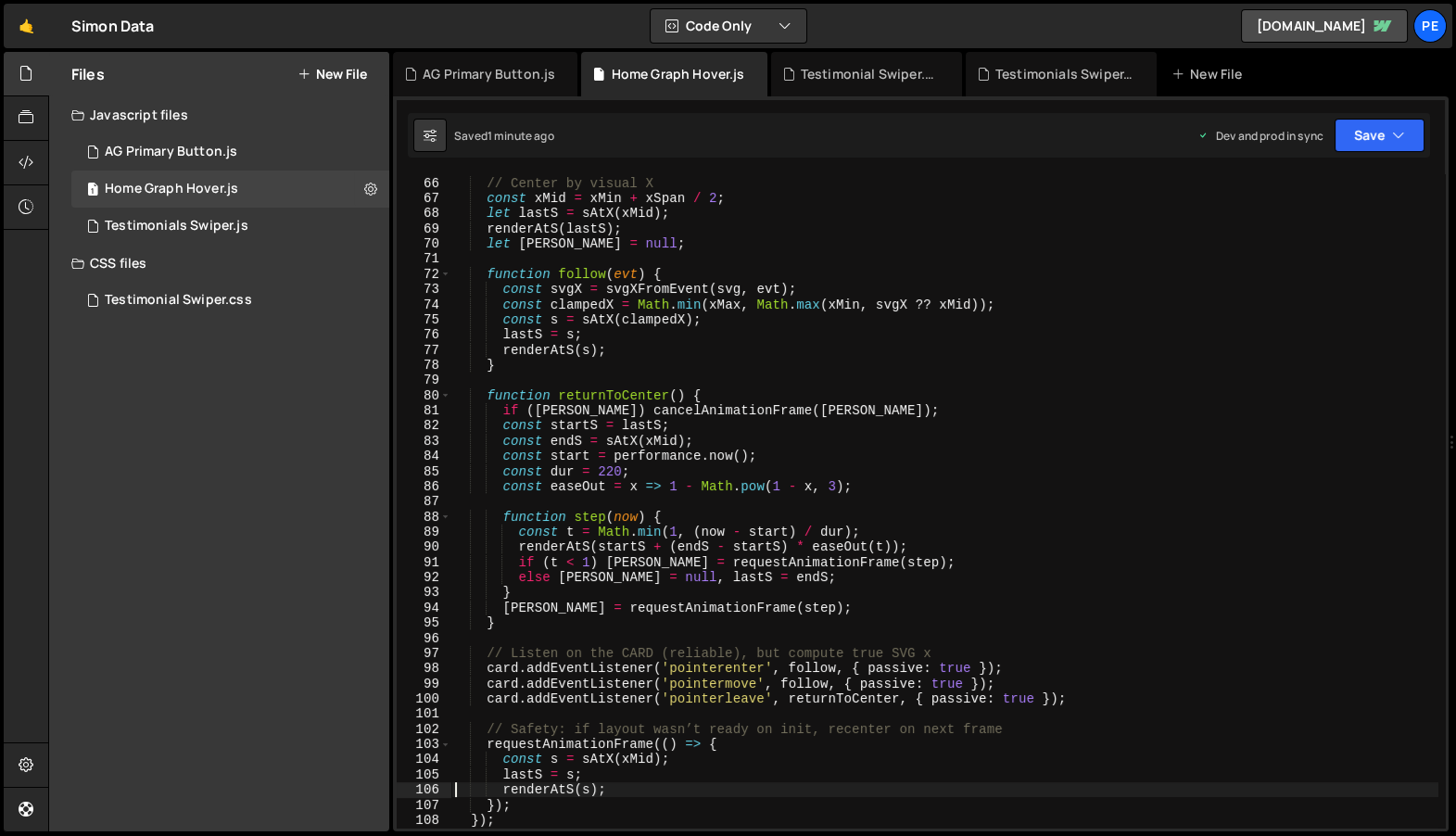
click at [1026, 330] on div "// Center by visual X const xMid = xMin + xSpan / 2 ; let lastS = sAtX ( xMid )…" at bounding box center [945, 502] width 987 height 685
type textarea "})();"
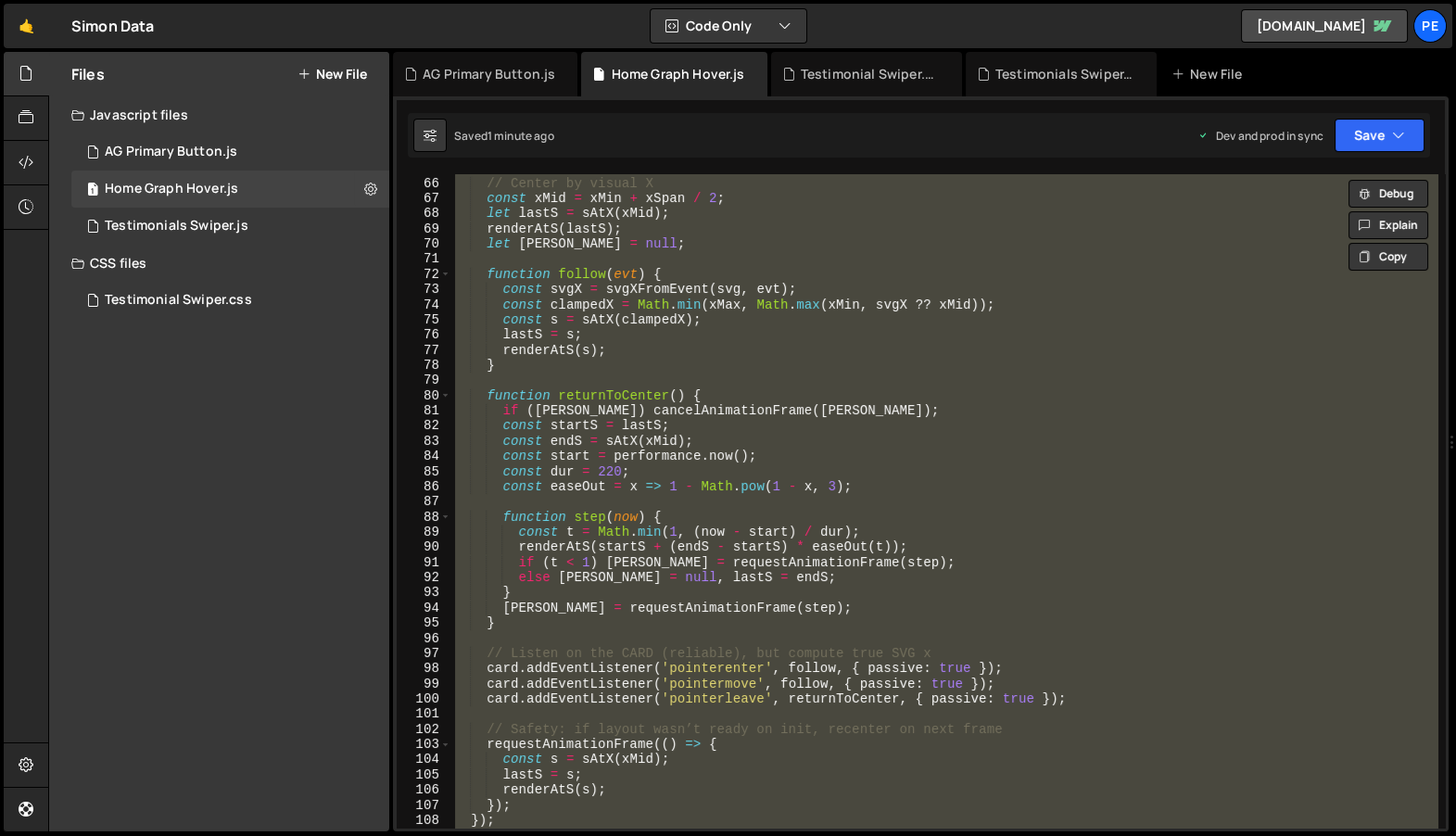
paste textarea
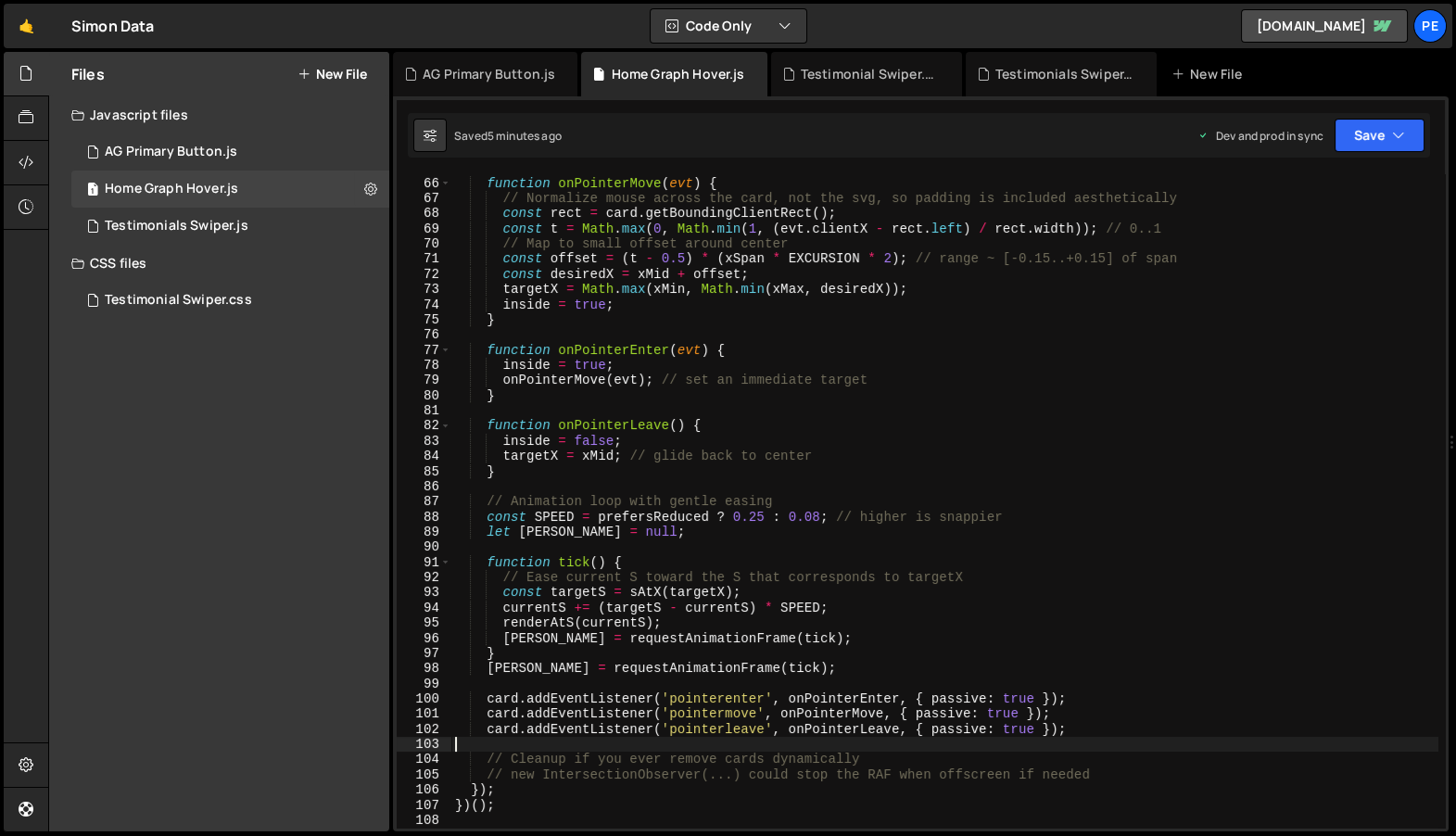
click at [694, 495] on div "function onPointerMove ( evt ) { // Normalize mouse across the card, not the sv…" at bounding box center [945, 502] width 987 height 685
type textarea "})();"
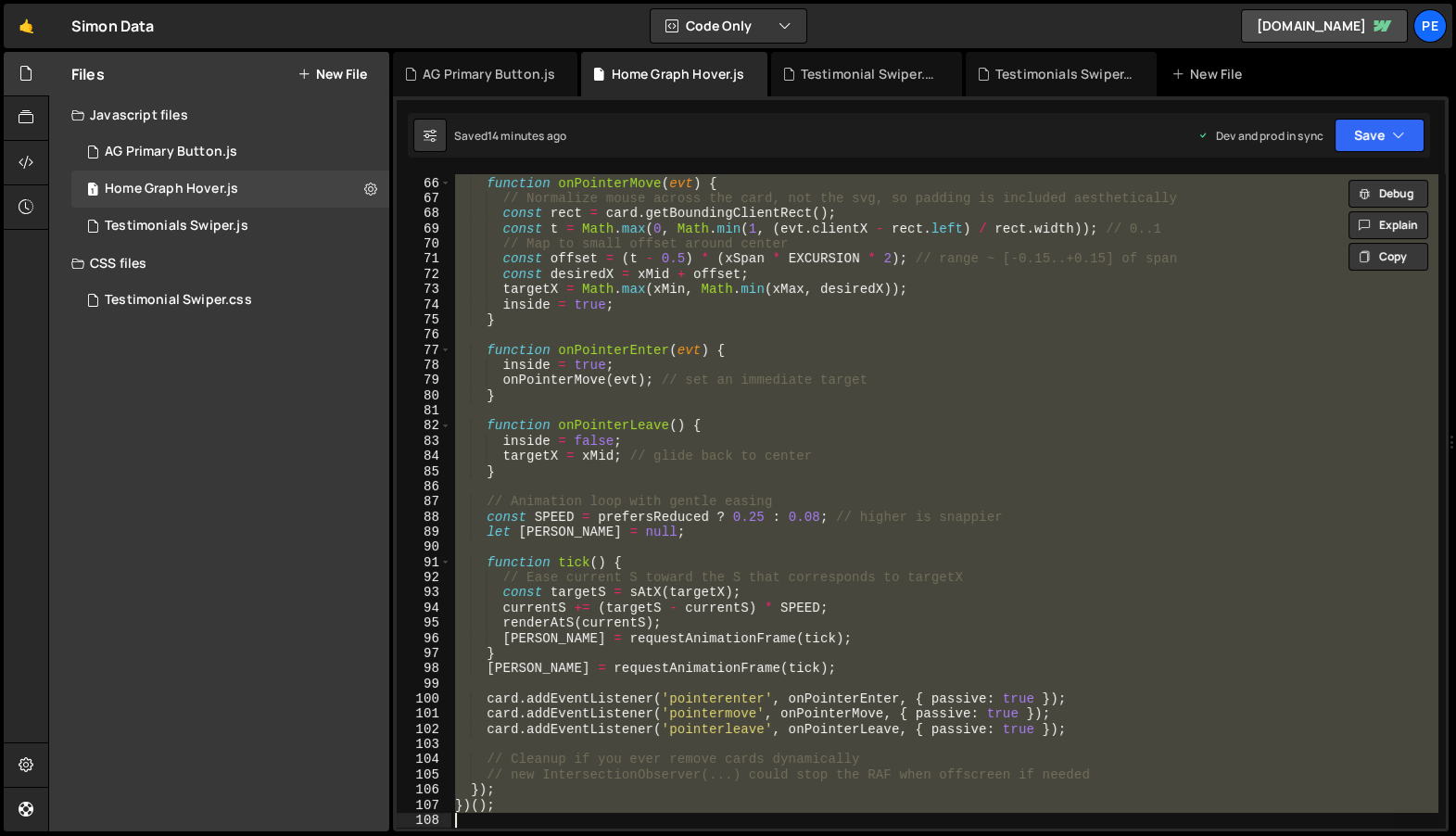
click at [993, 548] on div "function onPointerMove ( evt ) { // Normalize mouse across the card, not the sv…" at bounding box center [944, 501] width 986 height 654
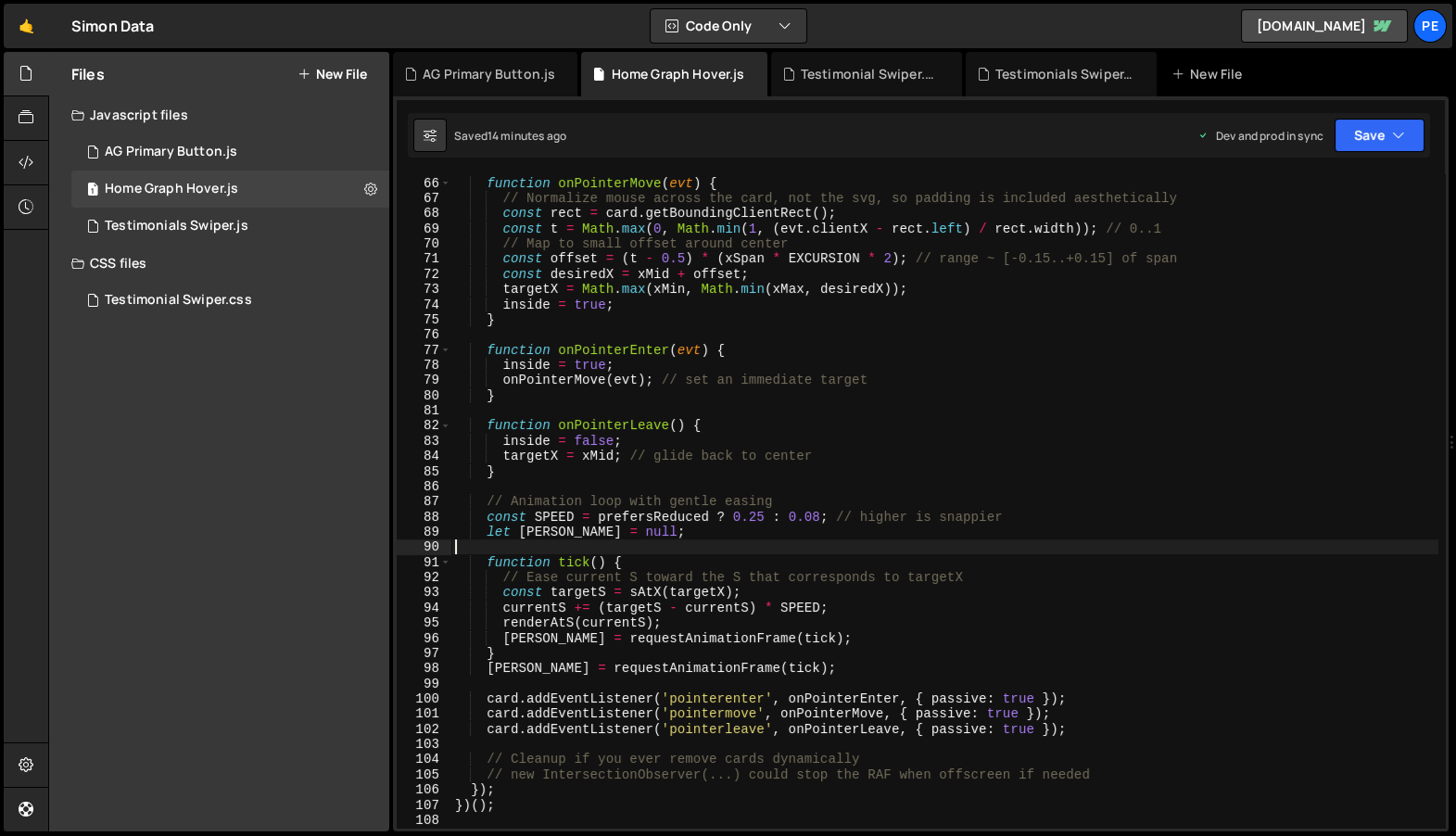
type textarea "})();"
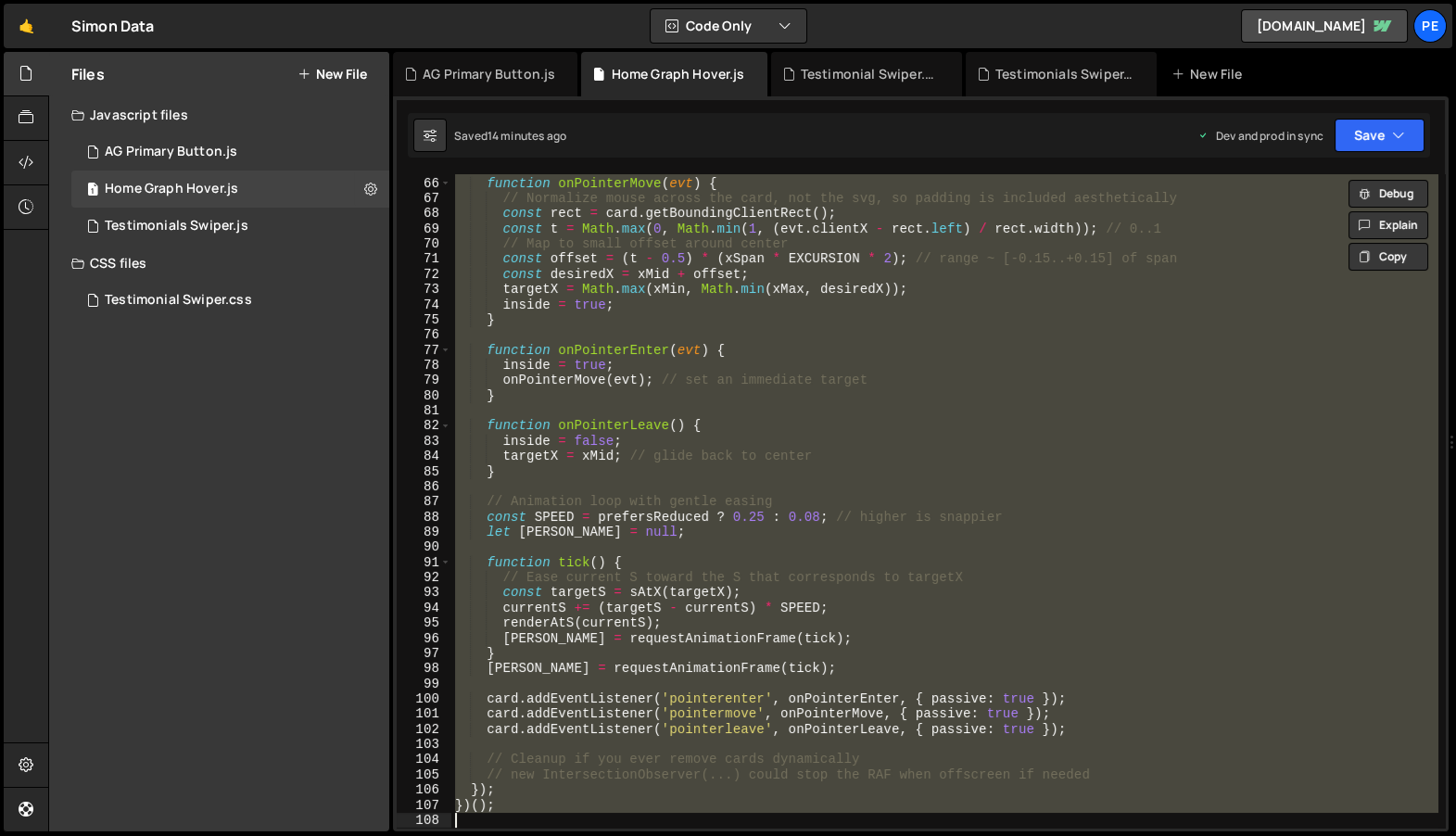
paste textarea
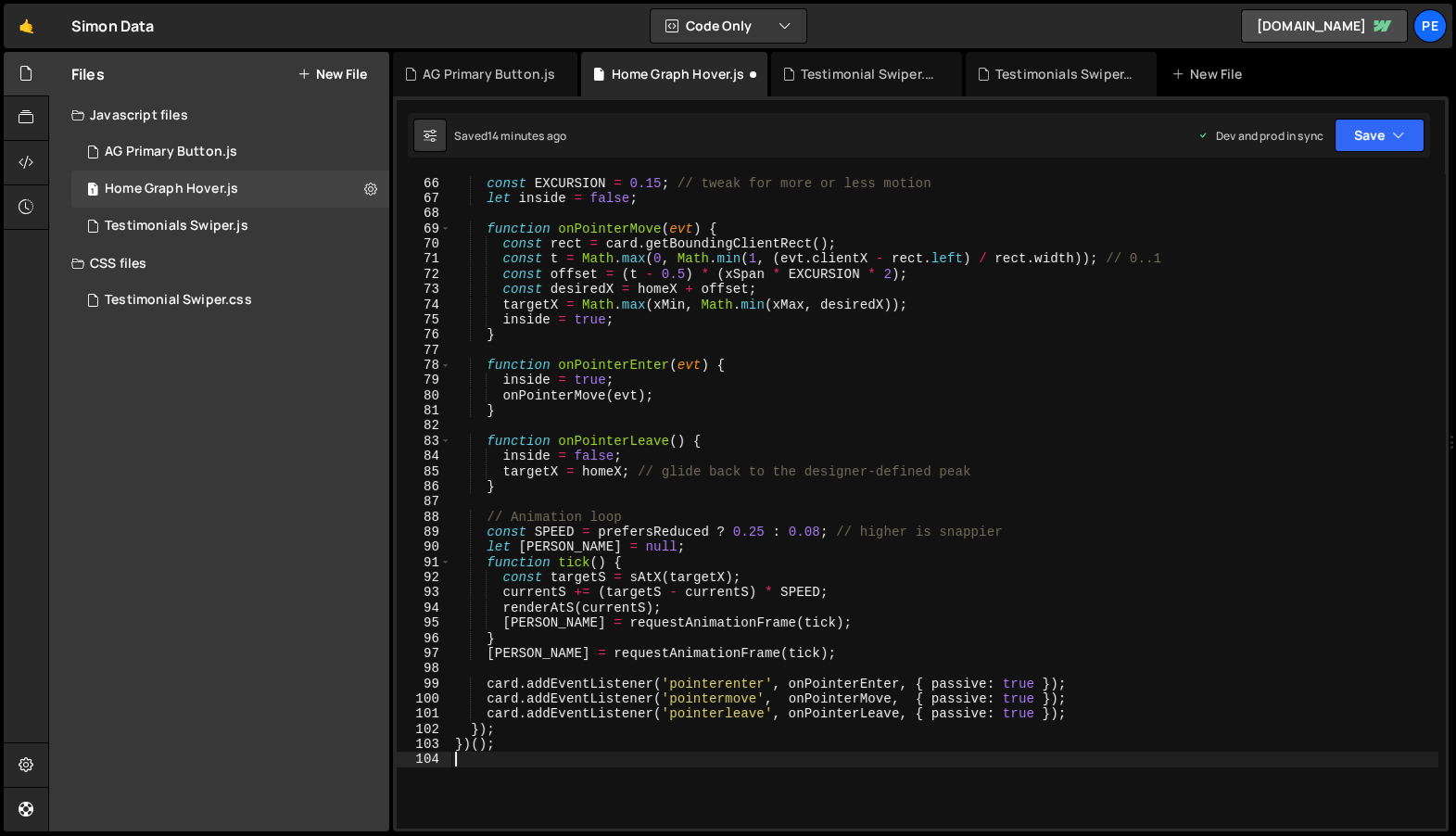
type textarea "card.addEventListener('pointerenter', onPointerEnter, { passive: true });"
